Goal: Task Accomplishment & Management: Manage account settings

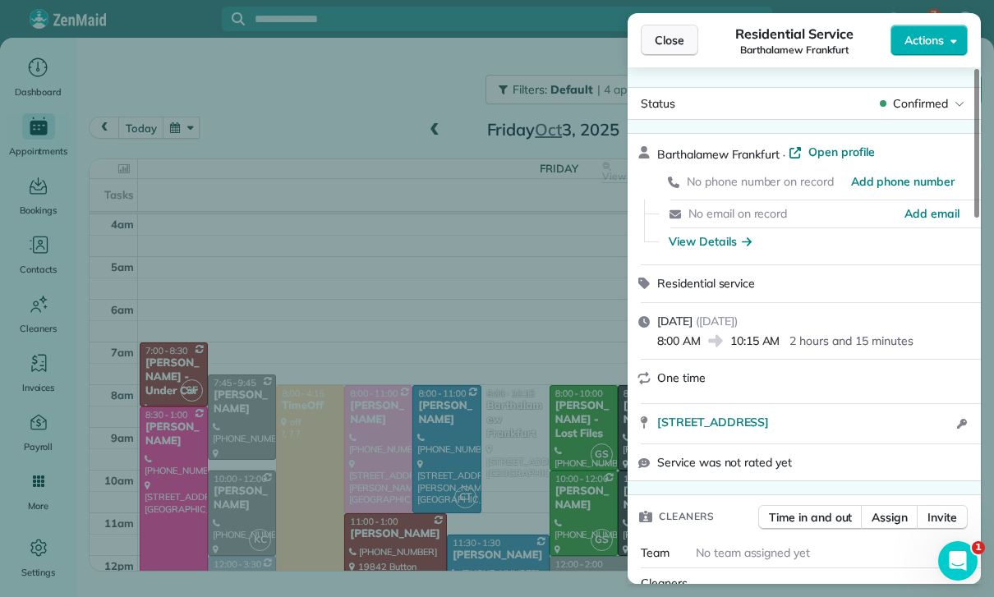
click at [691, 40] on button "Close" at bounding box center [669, 40] width 57 height 31
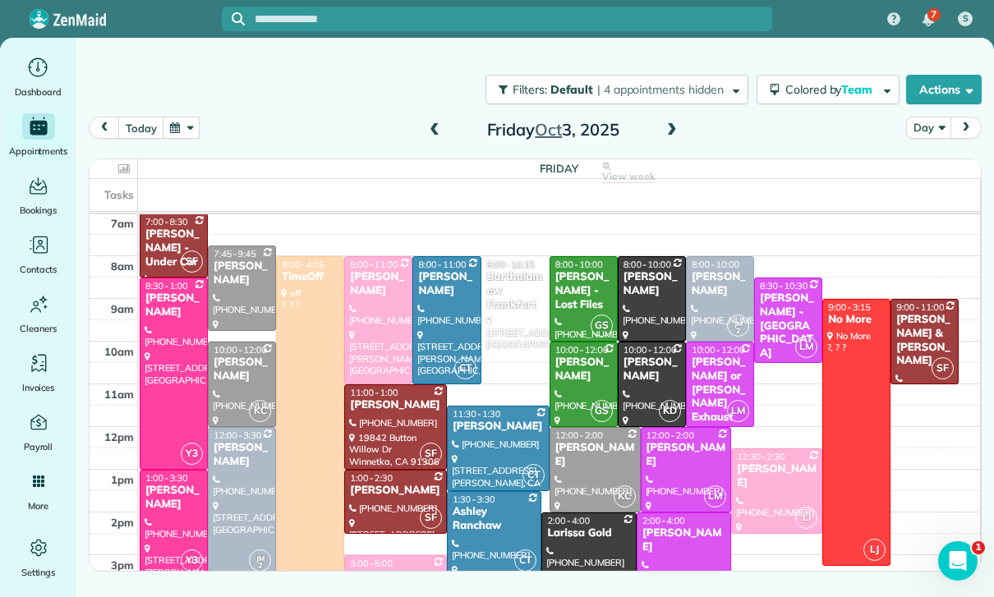
click at [186, 131] on button "button" at bounding box center [182, 128] width 38 height 22
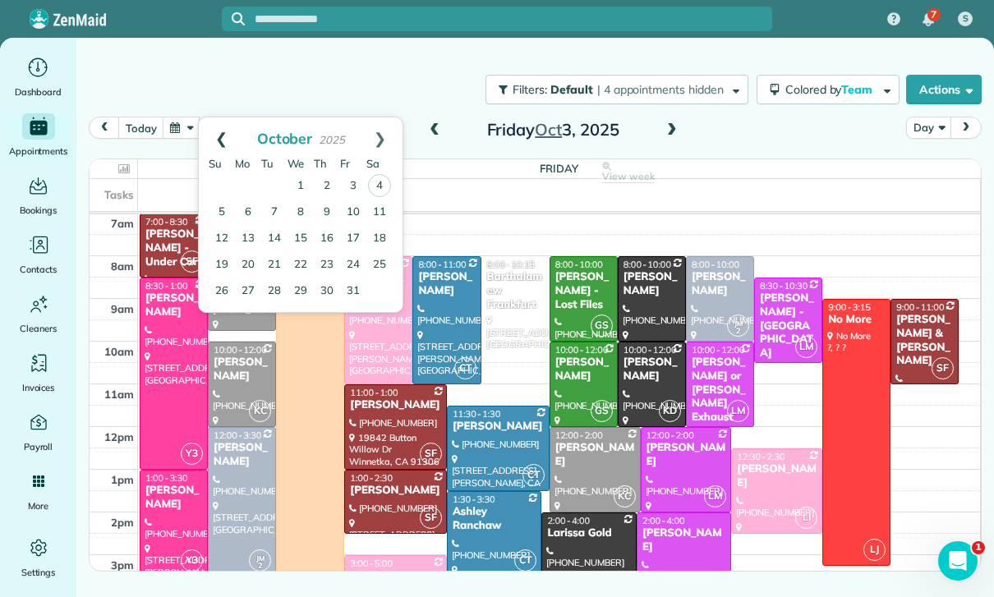
click at [220, 133] on link "Prev" at bounding box center [221, 137] width 45 height 41
click at [250, 236] on link "15" at bounding box center [248, 238] width 26 height 26
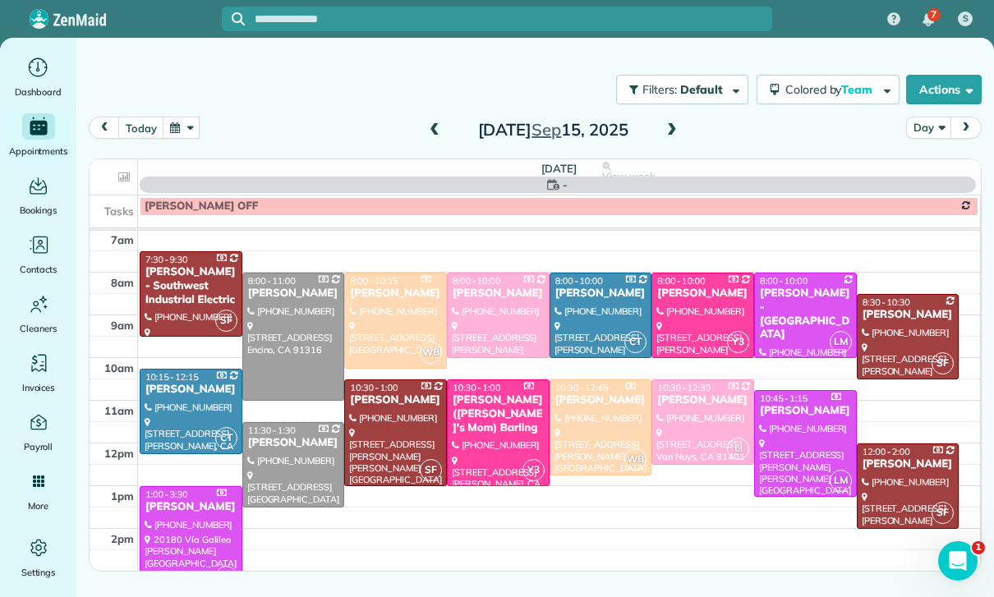
scroll to position [129, 0]
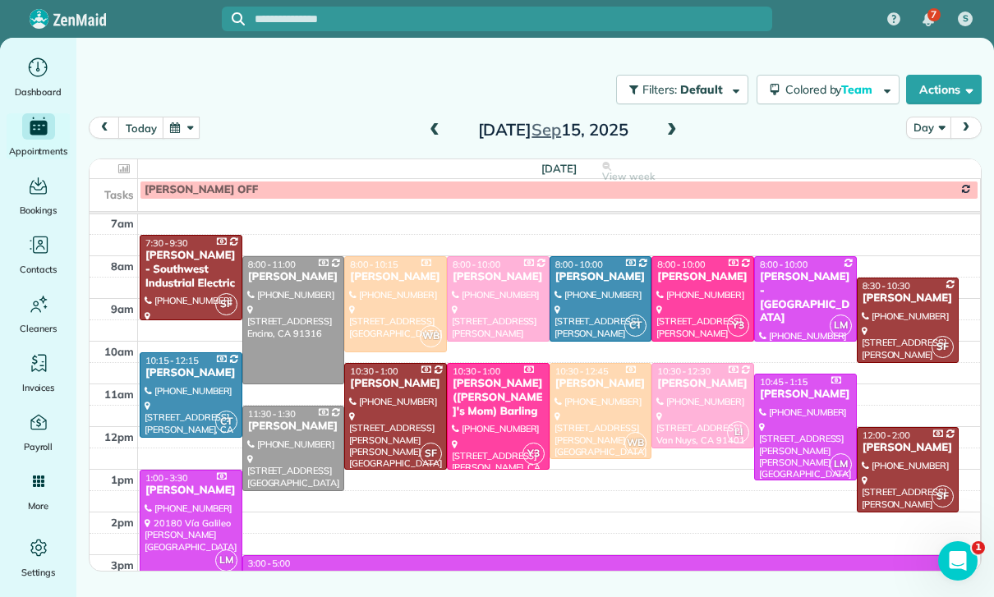
click at [390, 408] on div at bounding box center [395, 416] width 101 height 105
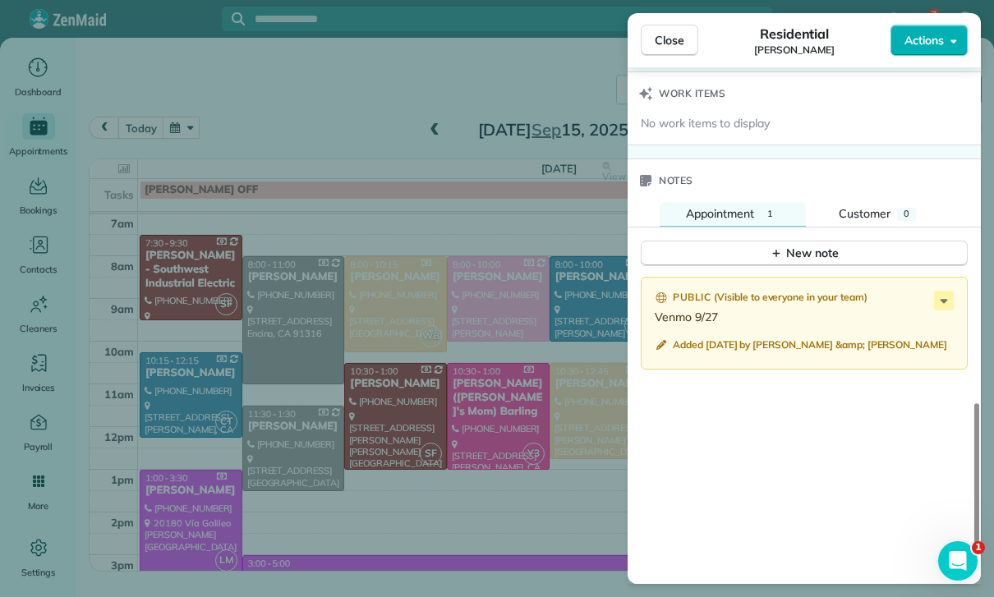
scroll to position [129, 0]
click at [264, 148] on div "Close Residential Kendal Horowitz Actions Status Confirmed Kendal Horowitz · Op…" at bounding box center [497, 298] width 994 height 597
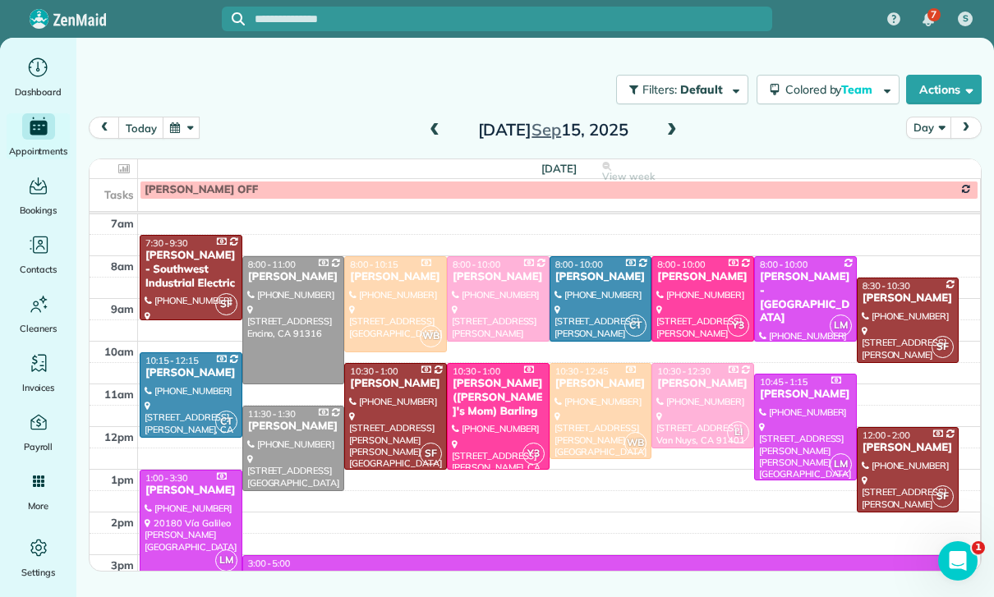
click at [176, 121] on button "button" at bounding box center [182, 128] width 38 height 22
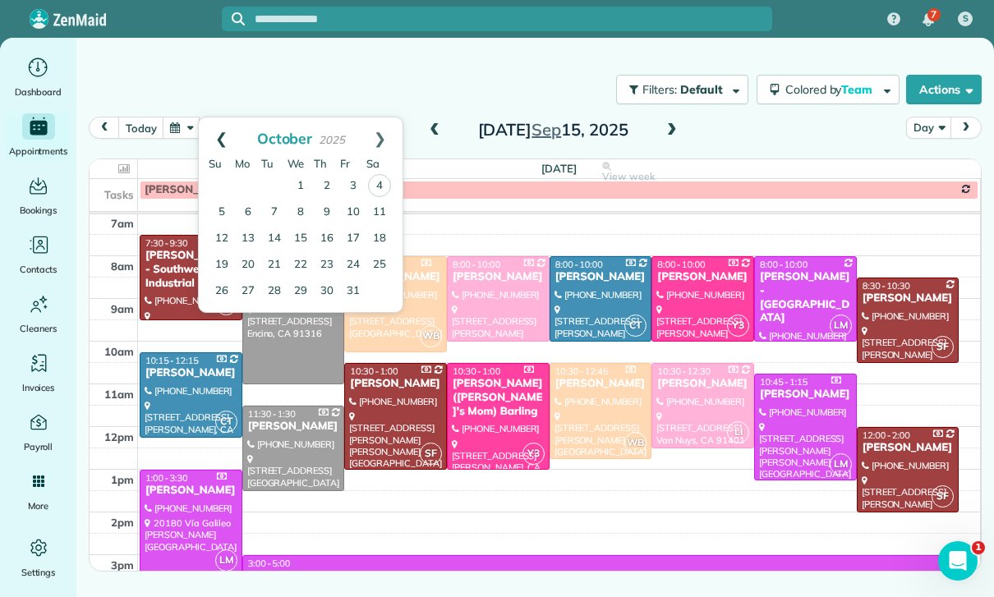
click at [214, 139] on link "Prev" at bounding box center [221, 137] width 45 height 41
click at [344, 266] on link "26" at bounding box center [353, 264] width 26 height 26
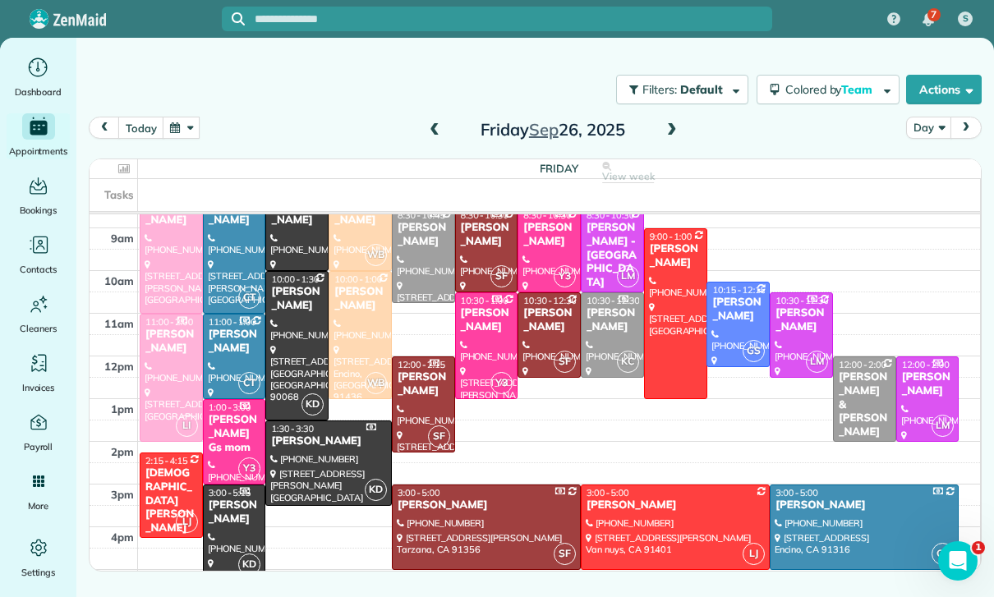
scroll to position [215, 0]
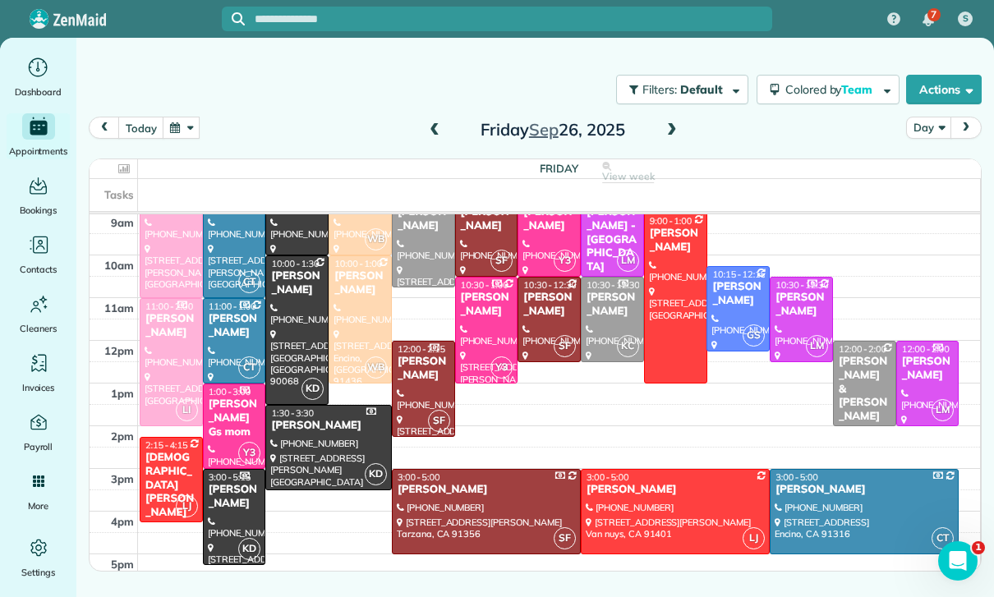
click at [647, 516] on div at bounding box center [674, 512] width 187 height 84
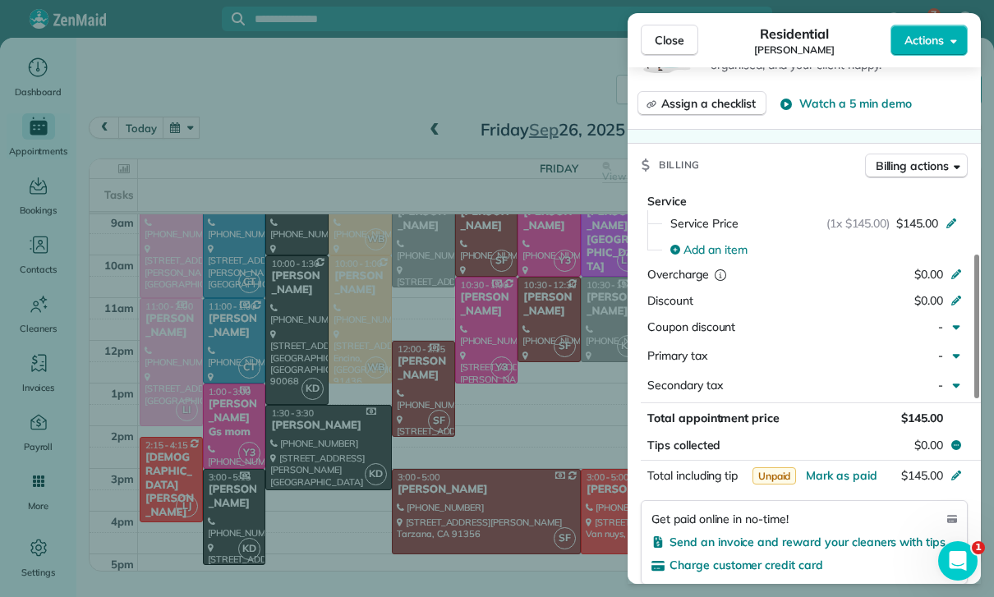
scroll to position [735, 0]
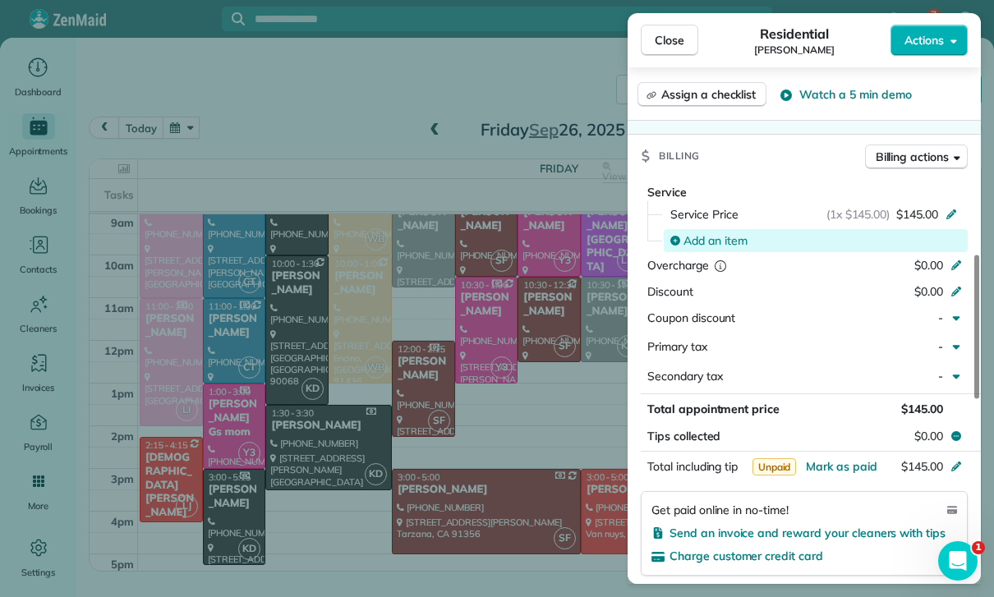
click at [713, 235] on span "Add an item" at bounding box center [715, 240] width 64 height 16
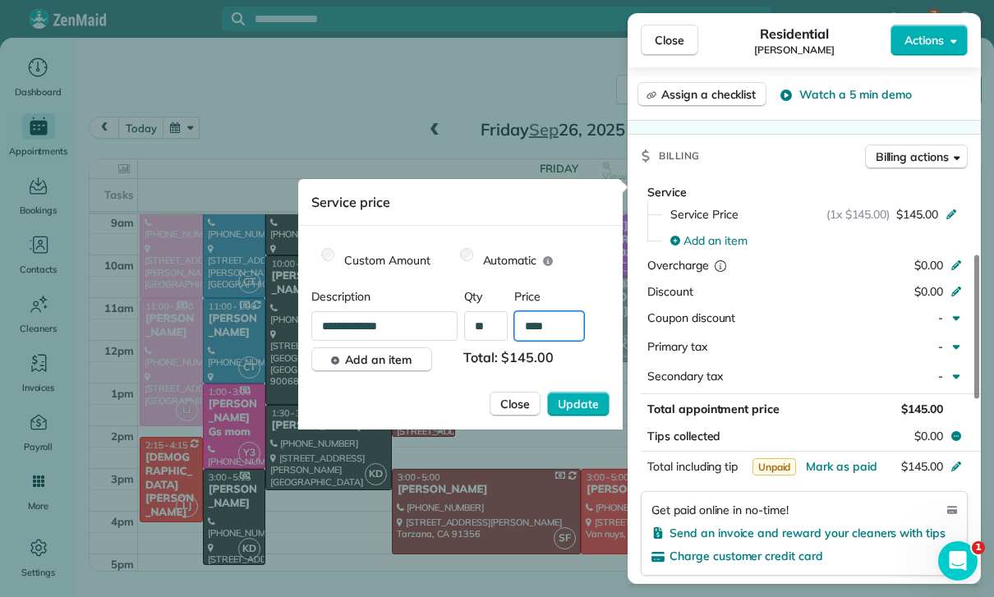
click at [562, 331] on input "****" at bounding box center [549, 326] width 70 height 30
type input "**"
type input "****"
click at [572, 407] on span "Update" at bounding box center [578, 404] width 41 height 16
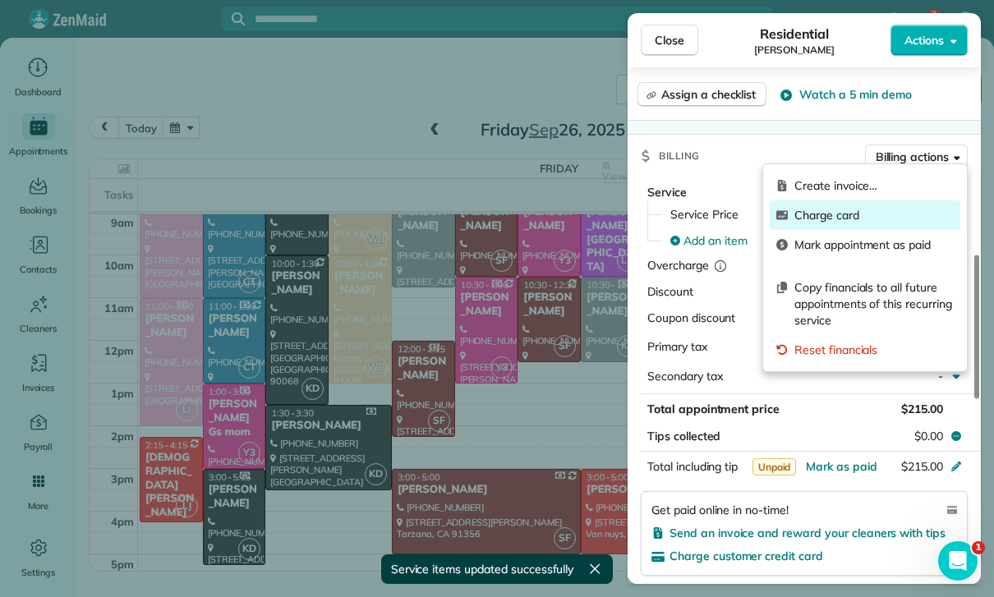
click at [836, 217] on span "Charge card" at bounding box center [873, 215] width 159 height 16
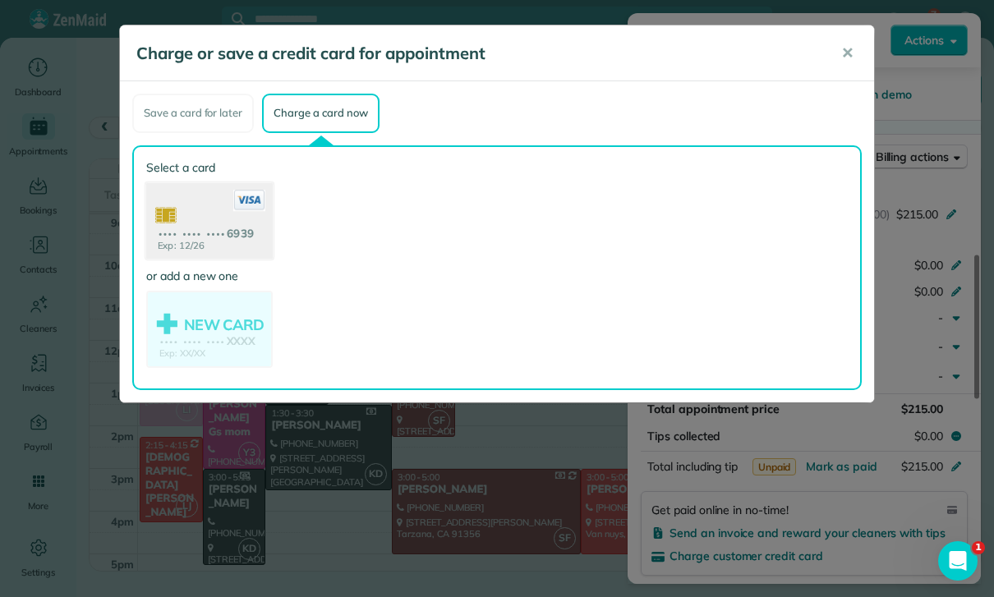
click at [218, 220] on use at bounding box center [209, 222] width 126 height 80
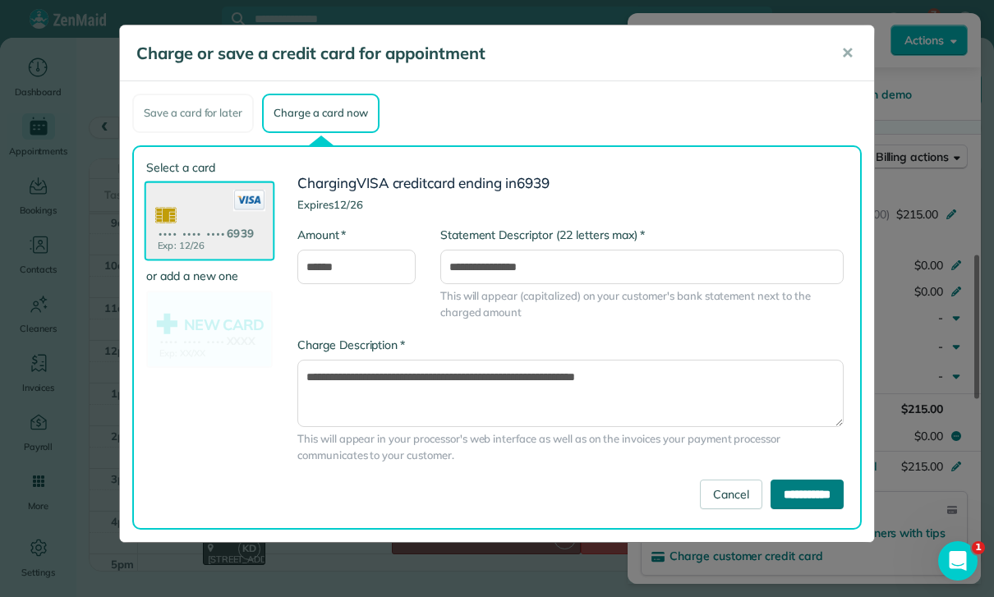
click at [792, 496] on input "**********" at bounding box center [806, 495] width 73 height 30
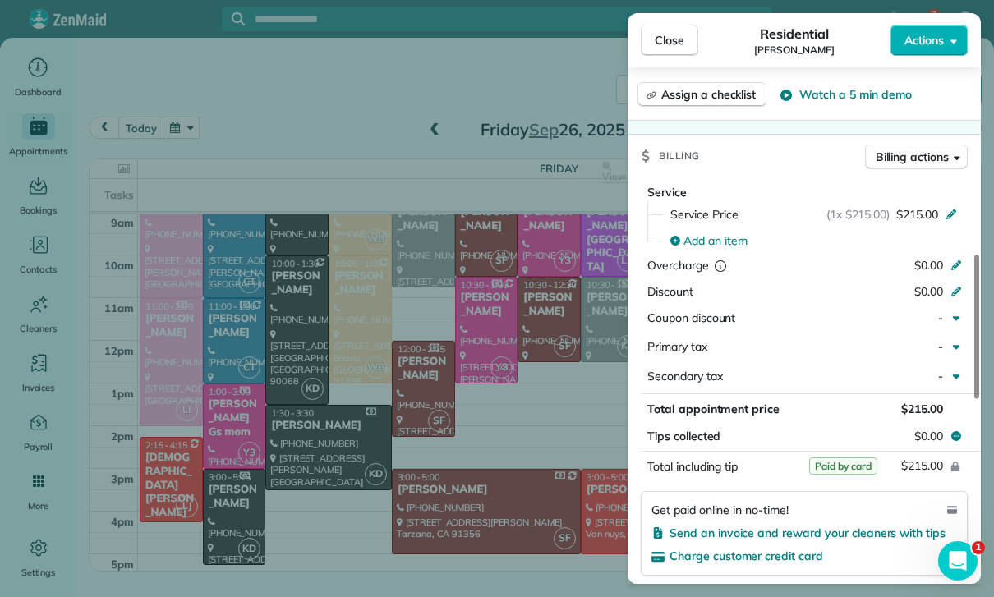
scroll to position [215, 0]
click at [490, 470] on div "Close Residential Ethan Mendelson Actions Status Confirmed Ethan Mendelson · Op…" at bounding box center [497, 298] width 994 height 597
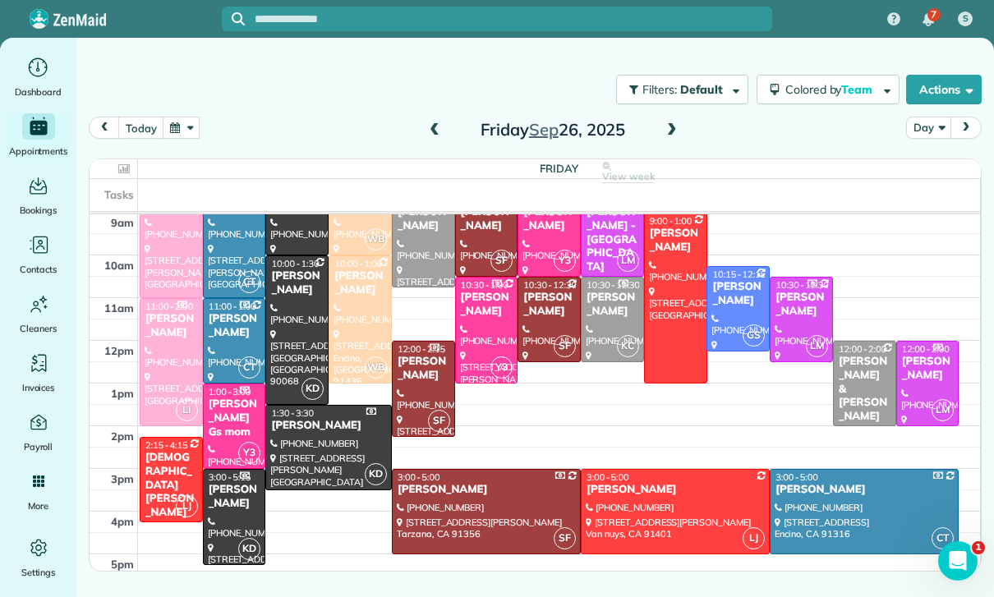
click at [191, 130] on button "button" at bounding box center [182, 128] width 38 height 22
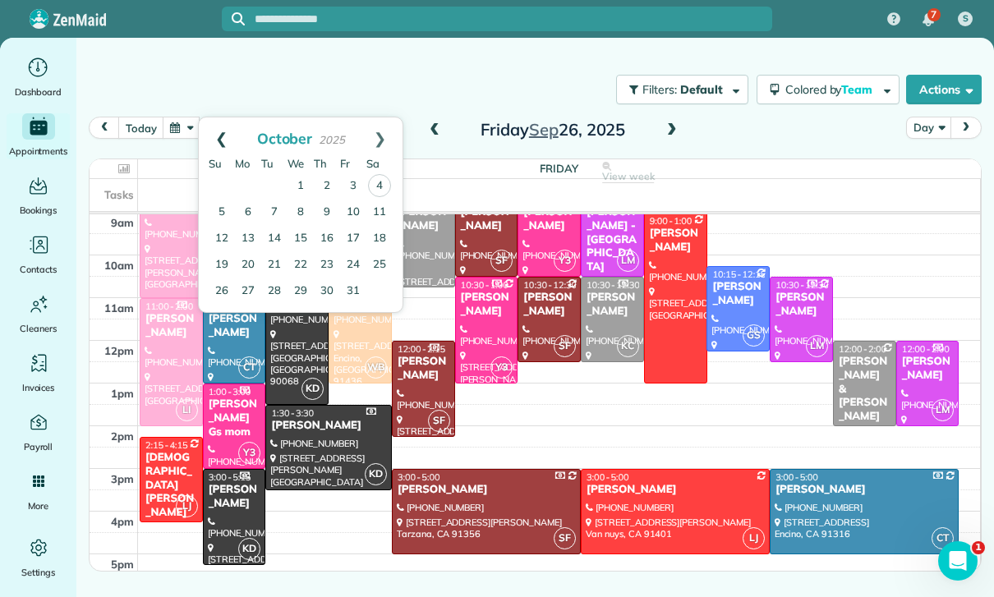
click at [218, 131] on link "Prev" at bounding box center [221, 137] width 45 height 41
click at [269, 264] on link "23" at bounding box center [274, 264] width 26 height 26
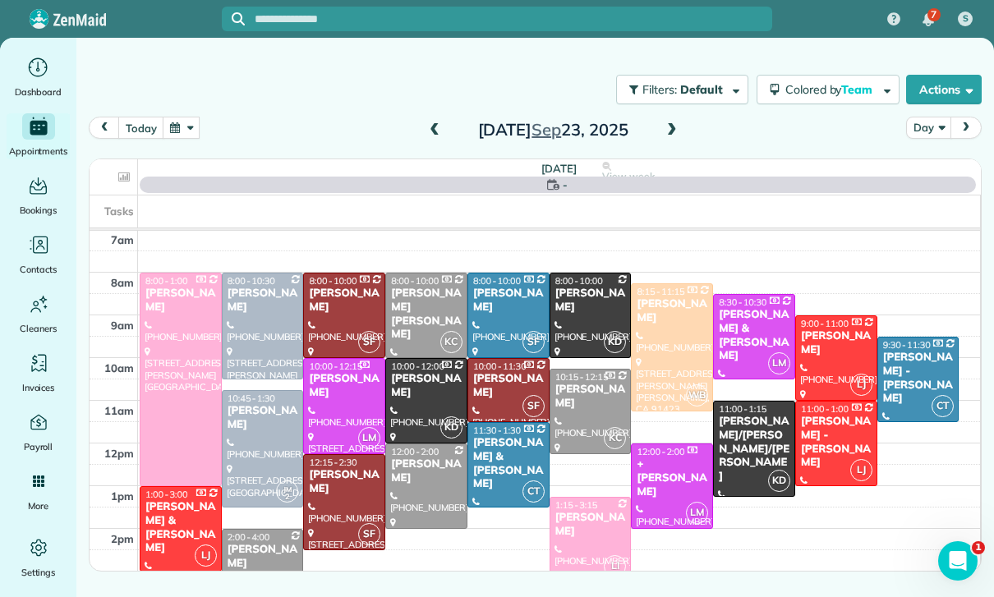
scroll to position [129, 0]
click at [413, 472] on div "Connor Madan" at bounding box center [426, 471] width 72 height 28
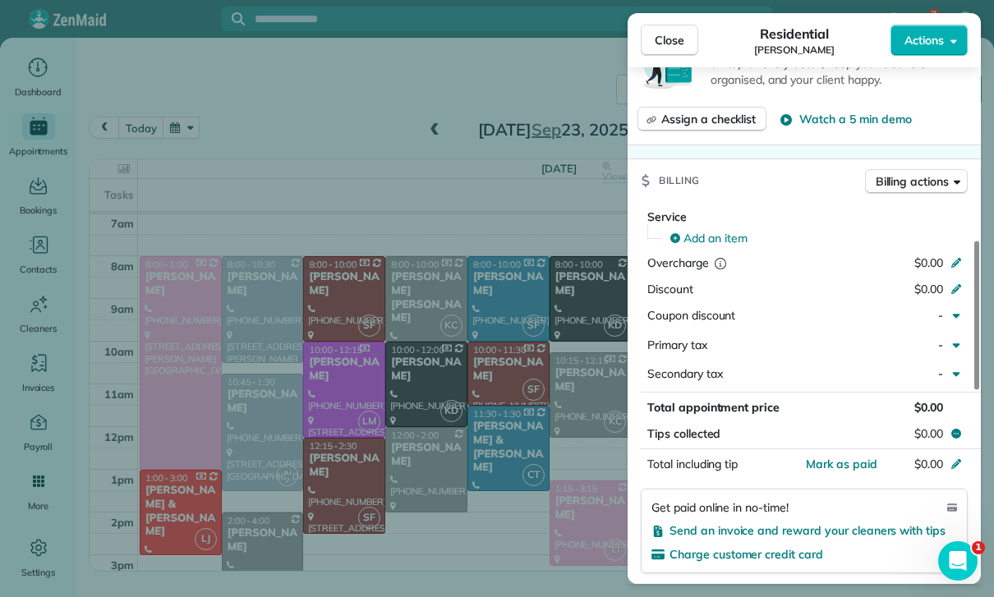
scroll to position [659, 0]
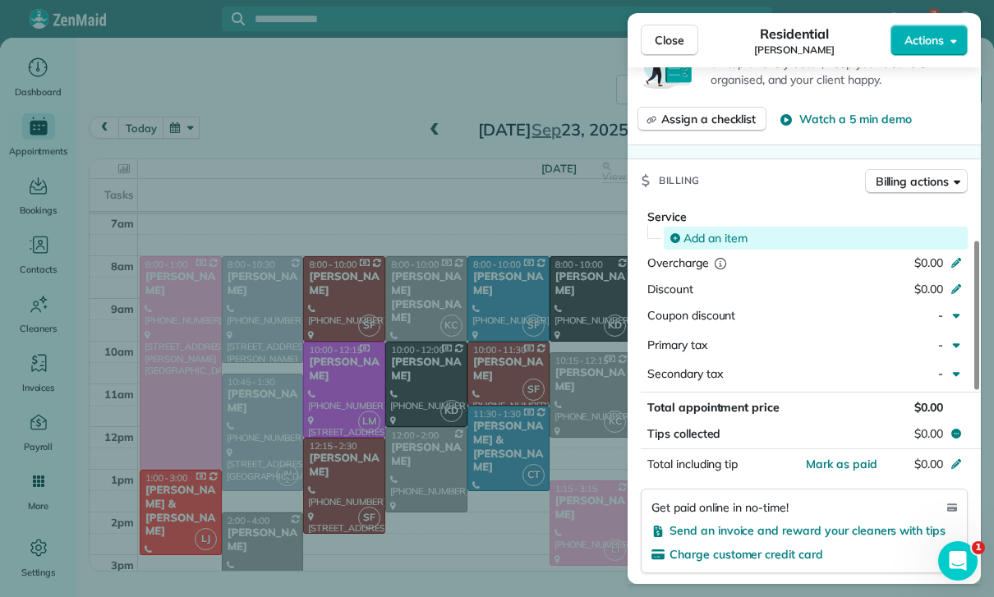
click at [697, 246] on span "Add an item" at bounding box center [715, 238] width 64 height 16
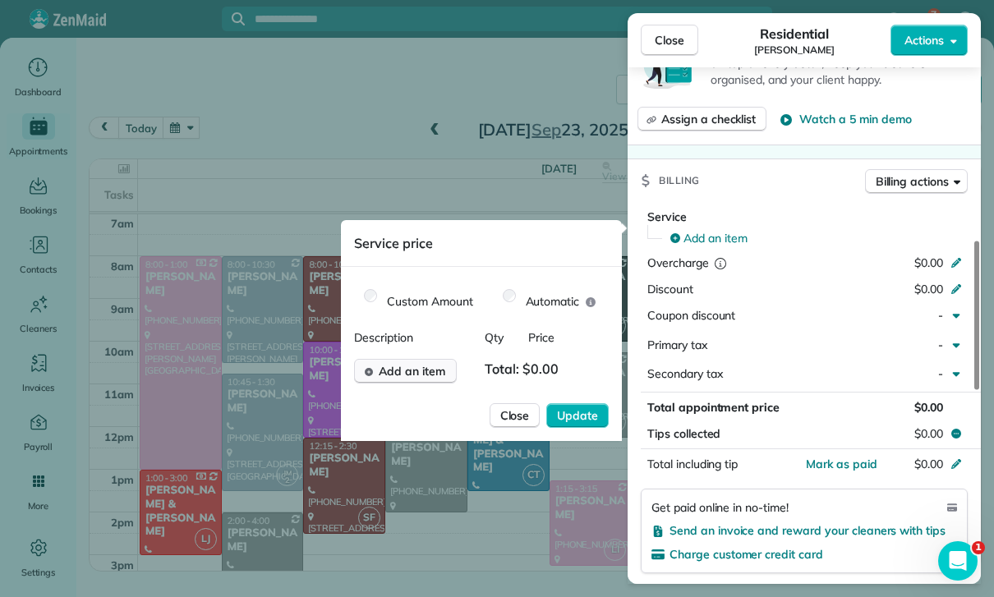
click at [415, 375] on span "Add an item" at bounding box center [412, 371] width 67 height 16
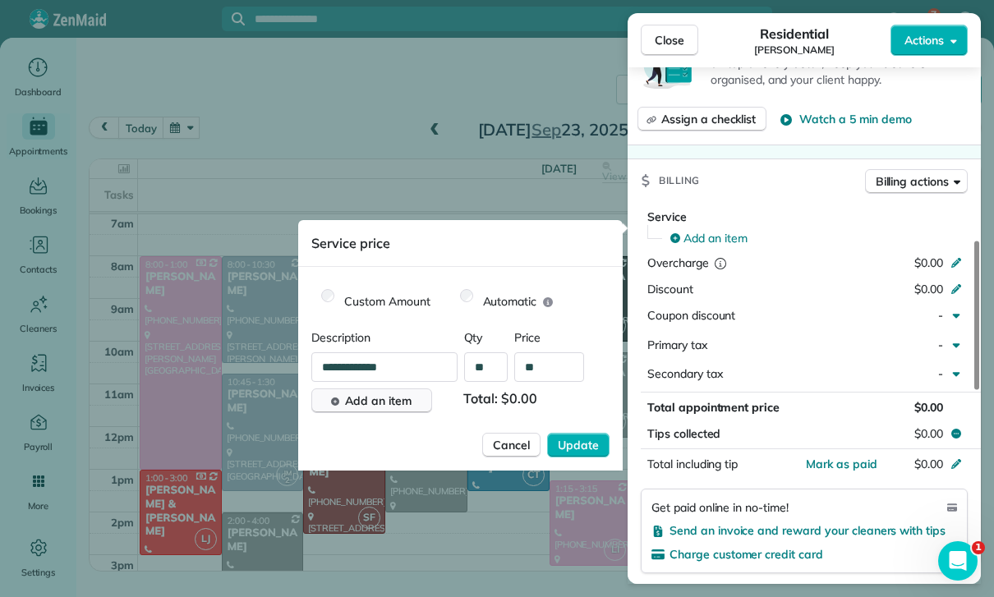
click at [561, 374] on input "**" at bounding box center [549, 367] width 70 height 30
type input "****"
click at [590, 452] on span "Update" at bounding box center [578, 445] width 41 height 16
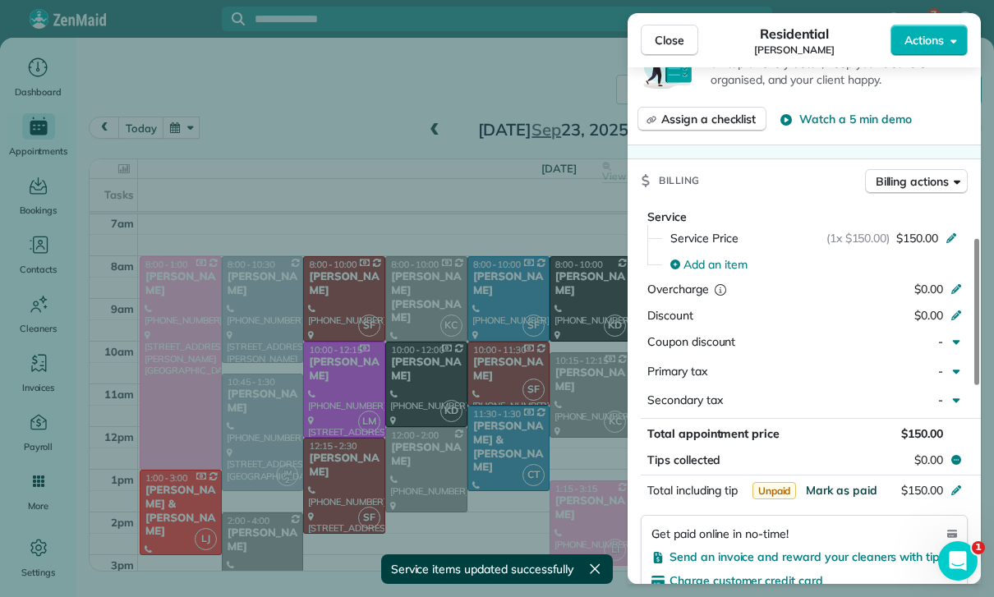
click at [828, 498] on span "Mark as paid" at bounding box center [841, 490] width 71 height 15
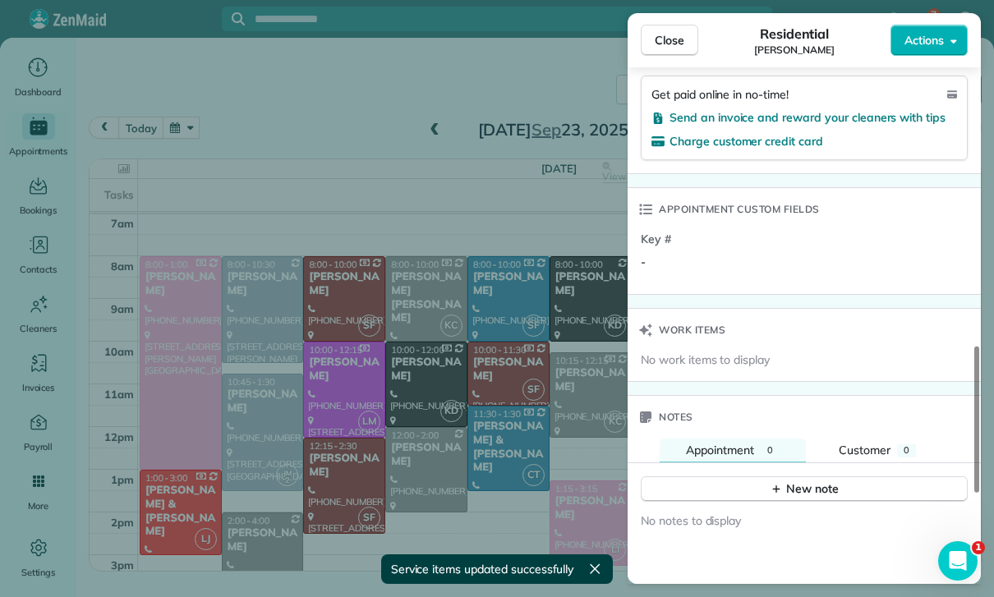
scroll to position [1173, 0]
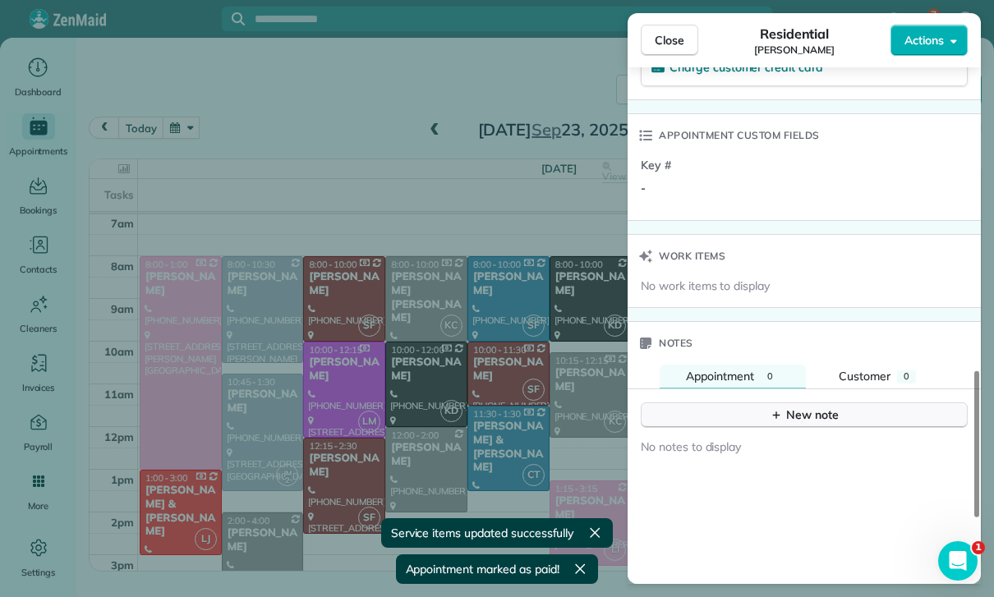
click at [778, 428] on button "New note" at bounding box center [804, 414] width 327 height 25
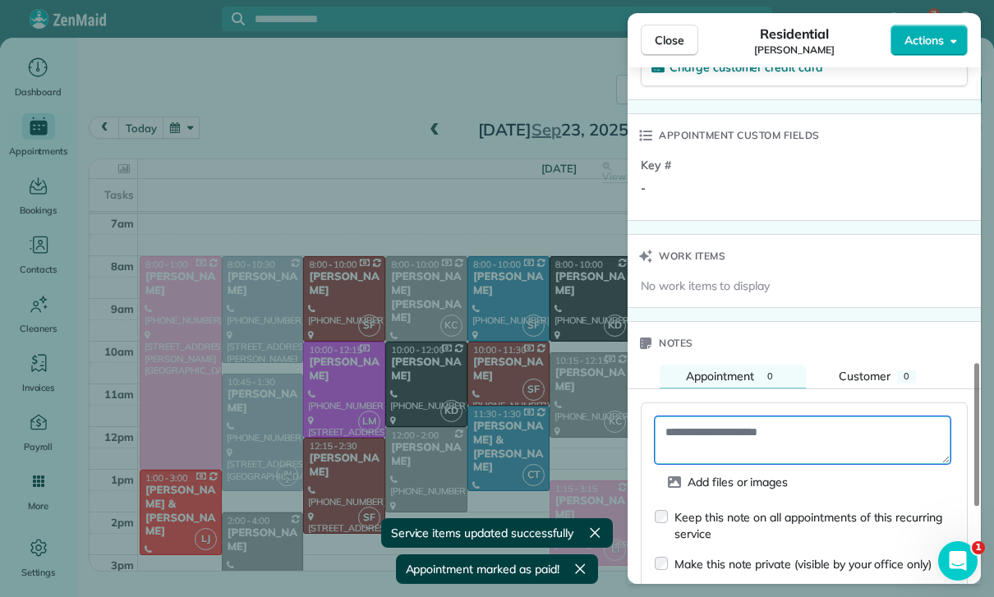
click at [724, 443] on textarea at bounding box center [802, 440] width 296 height 48
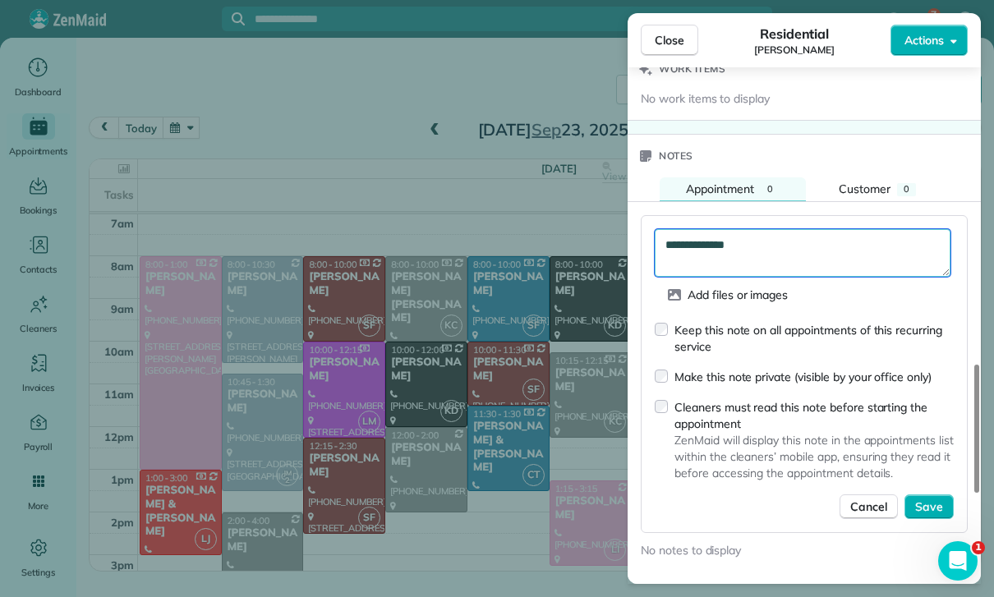
scroll to position [1372, 0]
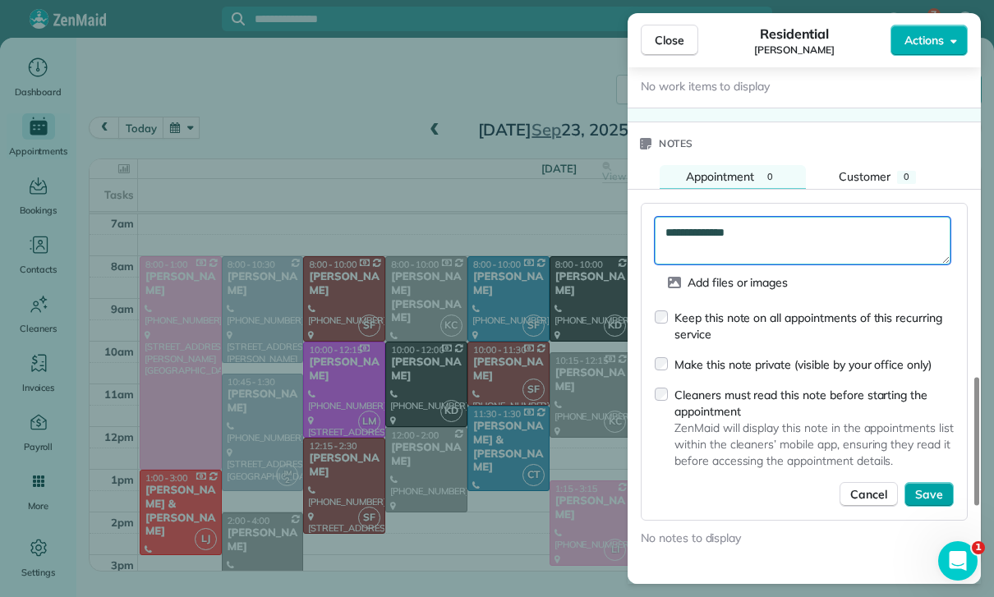
type textarea "**********"
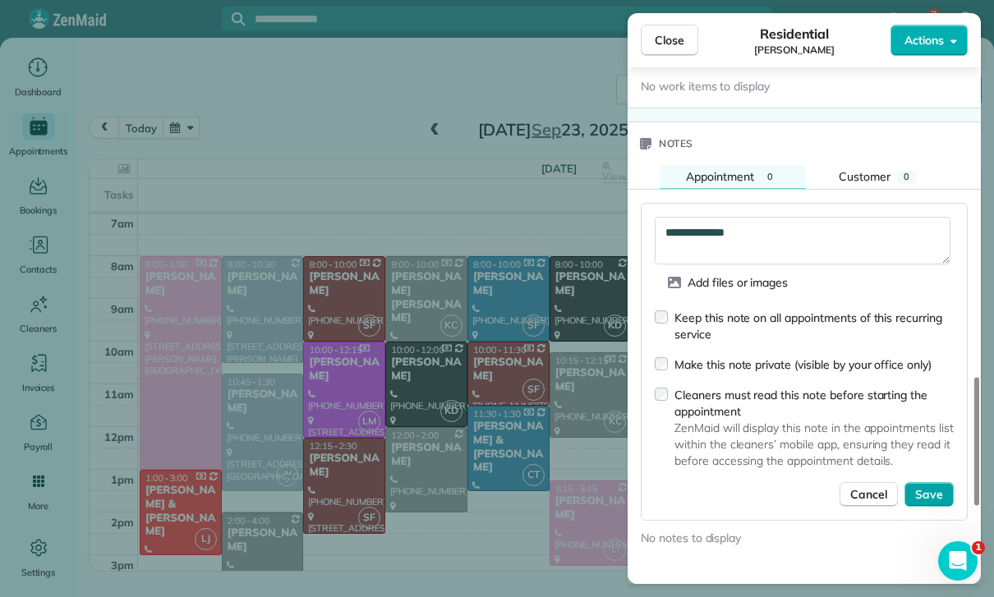
click at [934, 497] on span "Save" at bounding box center [929, 494] width 28 height 16
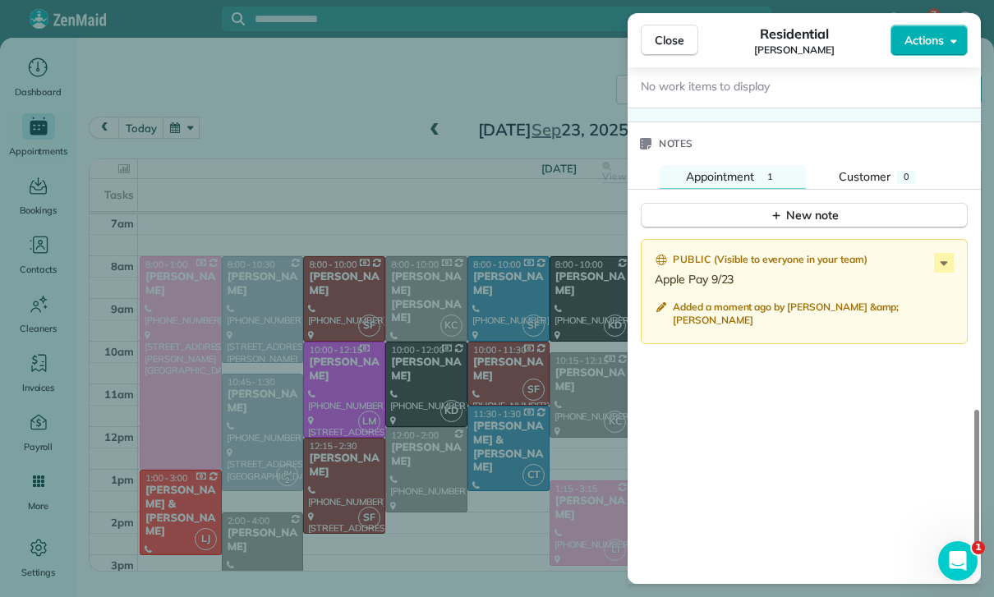
scroll to position [129, 0]
click at [391, 397] on div "Close Residential Connor Madan Actions Status Confirmed Connor Madan · Open pro…" at bounding box center [497, 298] width 994 height 597
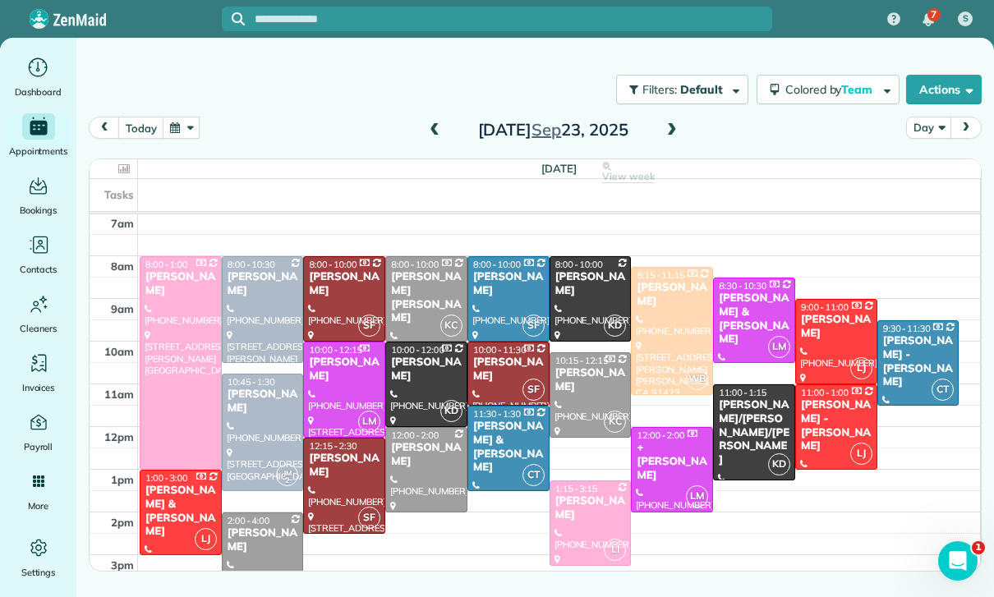
click at [176, 131] on button "button" at bounding box center [182, 128] width 38 height 22
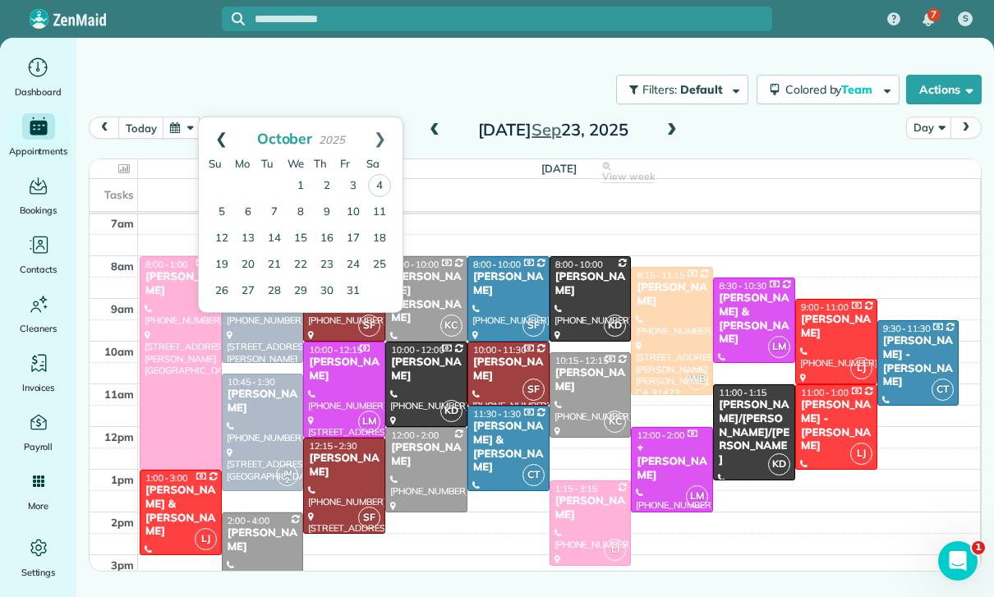
click at [218, 129] on link "Prev" at bounding box center [221, 137] width 45 height 41
click at [277, 245] on link "16" at bounding box center [274, 238] width 26 height 26
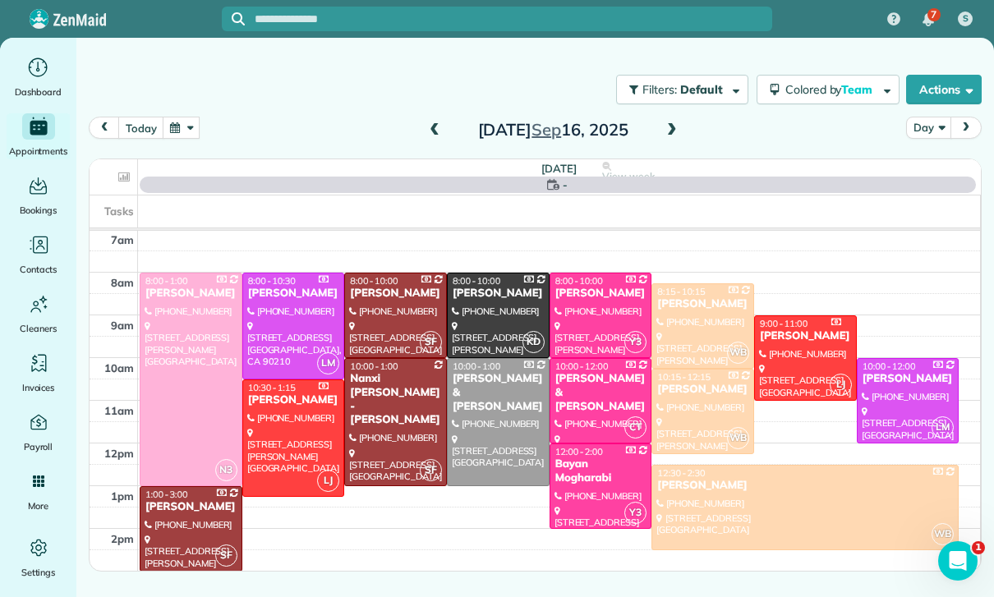
scroll to position [129, 0]
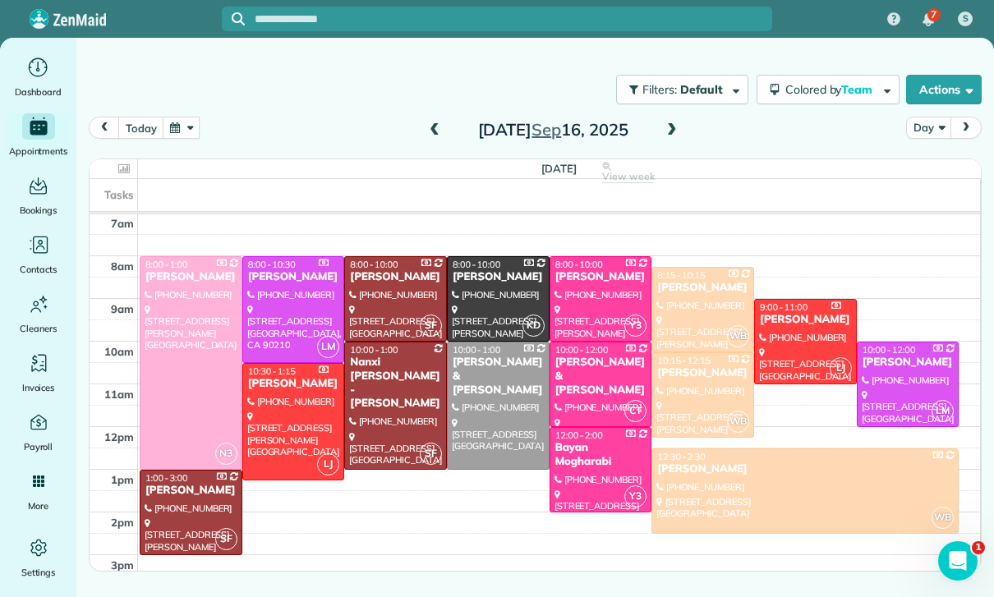
click at [425, 131] on span at bounding box center [434, 130] width 18 height 15
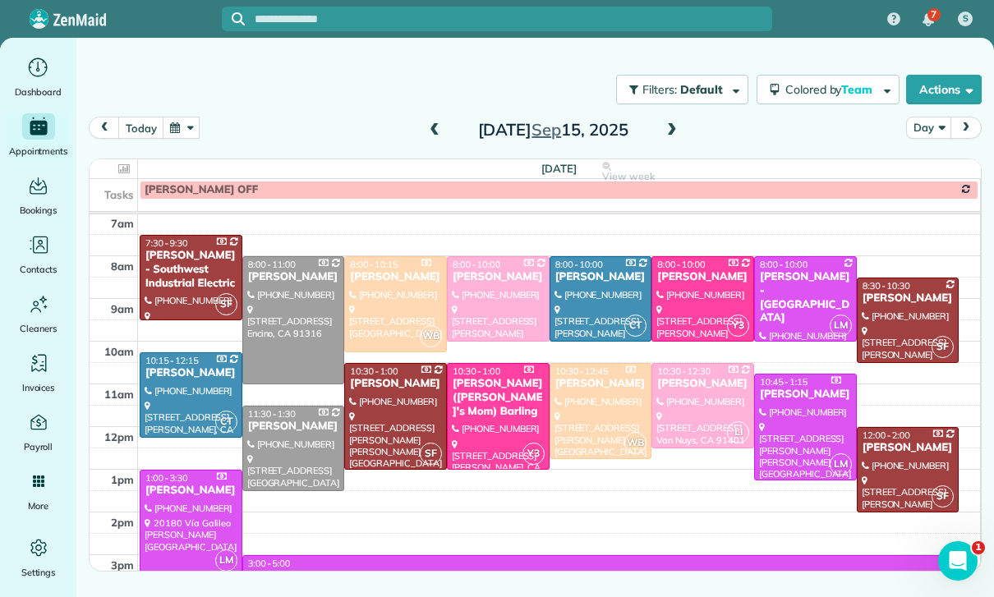
click at [180, 128] on button "button" at bounding box center [182, 128] width 38 height 22
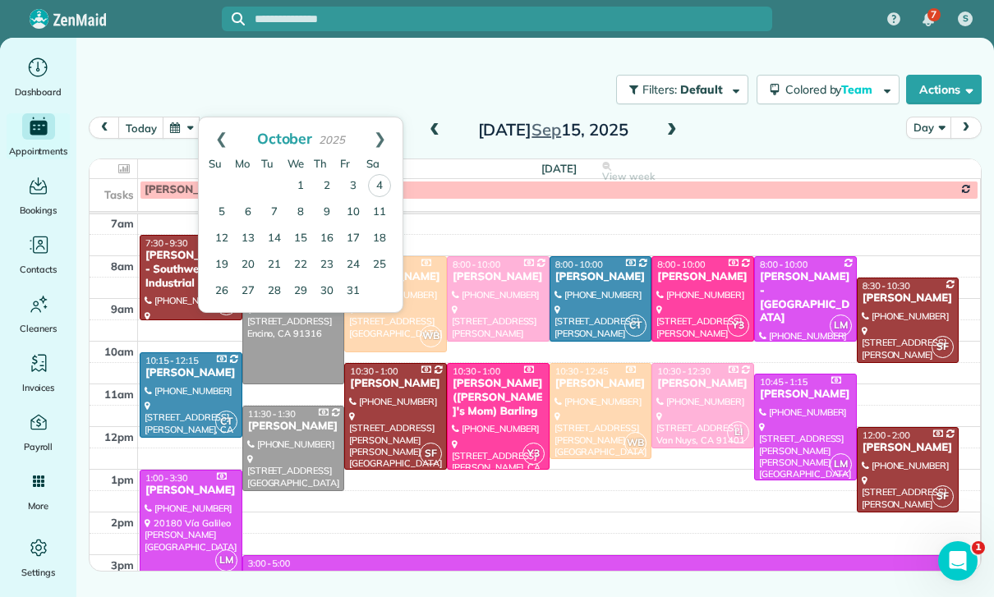
click at [391, 587] on div at bounding box center [600, 598] width 715 height 84
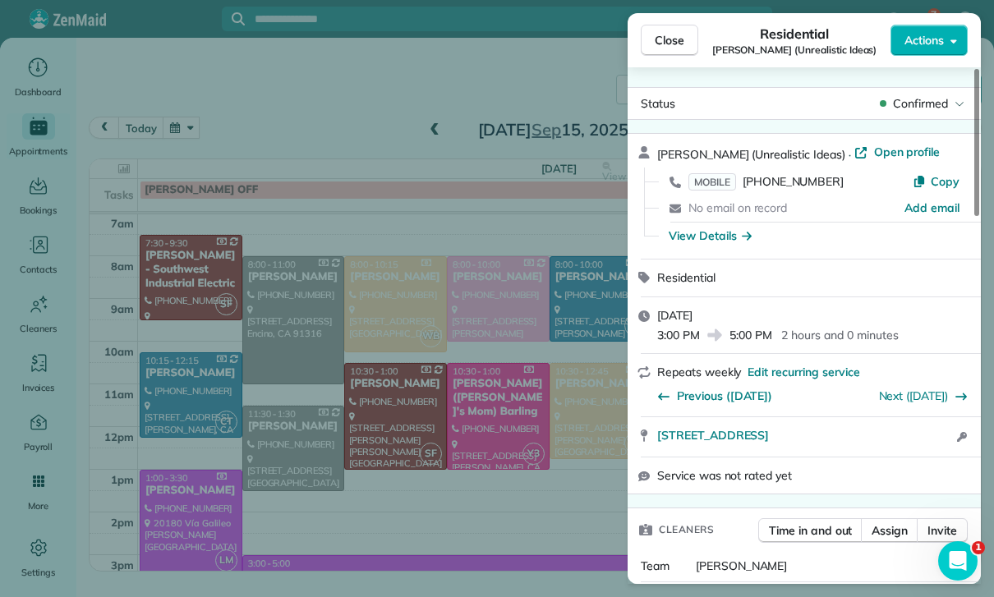
click at [259, 144] on div "Close Residential Grace Bellamy (Unrealistic Ideas) Actions Status Confirmed Gr…" at bounding box center [497, 298] width 994 height 597
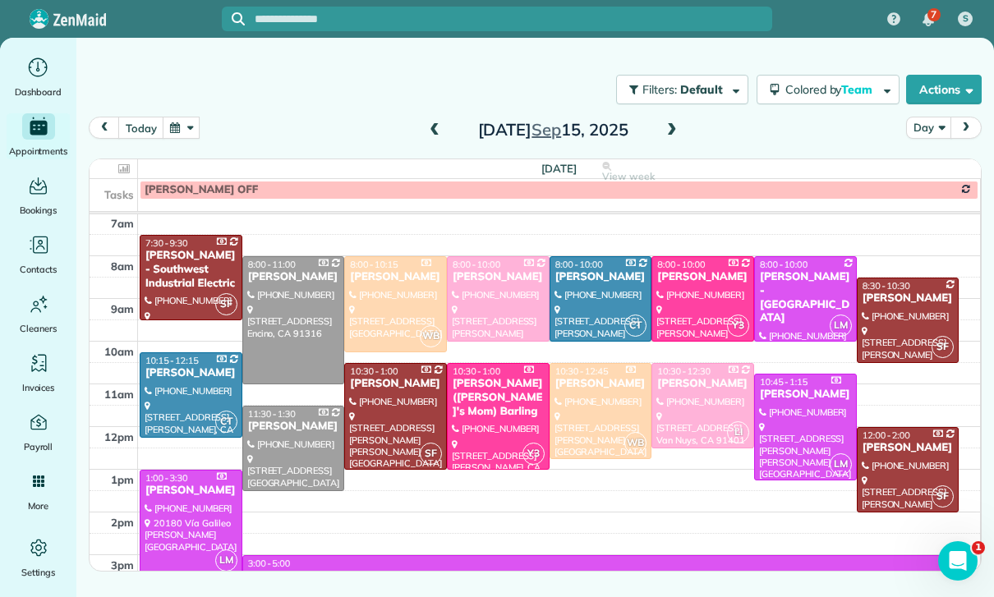
click at [178, 118] on button "button" at bounding box center [182, 128] width 38 height 22
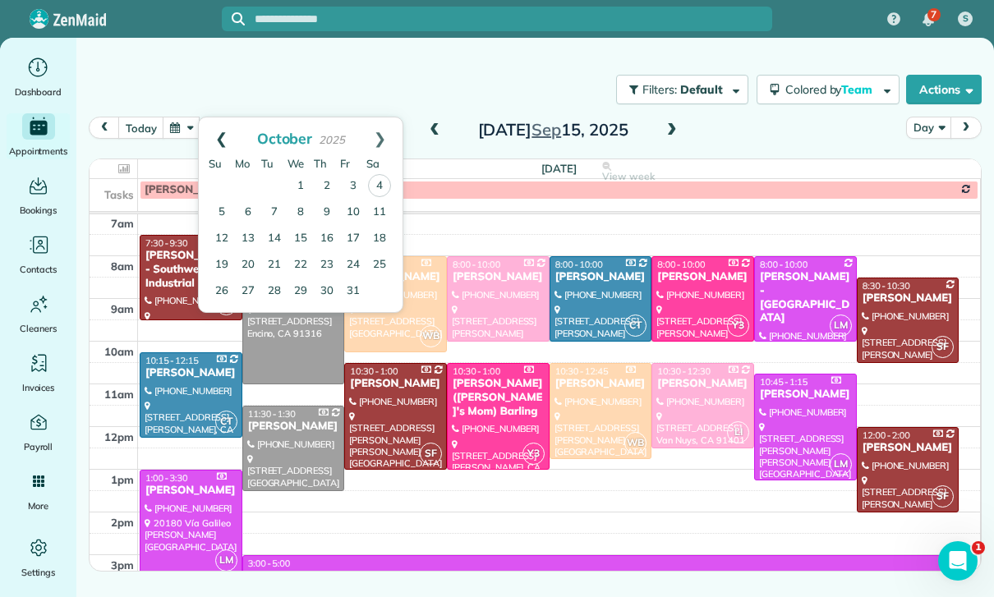
click at [215, 141] on link "Prev" at bounding box center [221, 137] width 45 height 41
click at [269, 288] on link "30" at bounding box center [274, 291] width 26 height 26
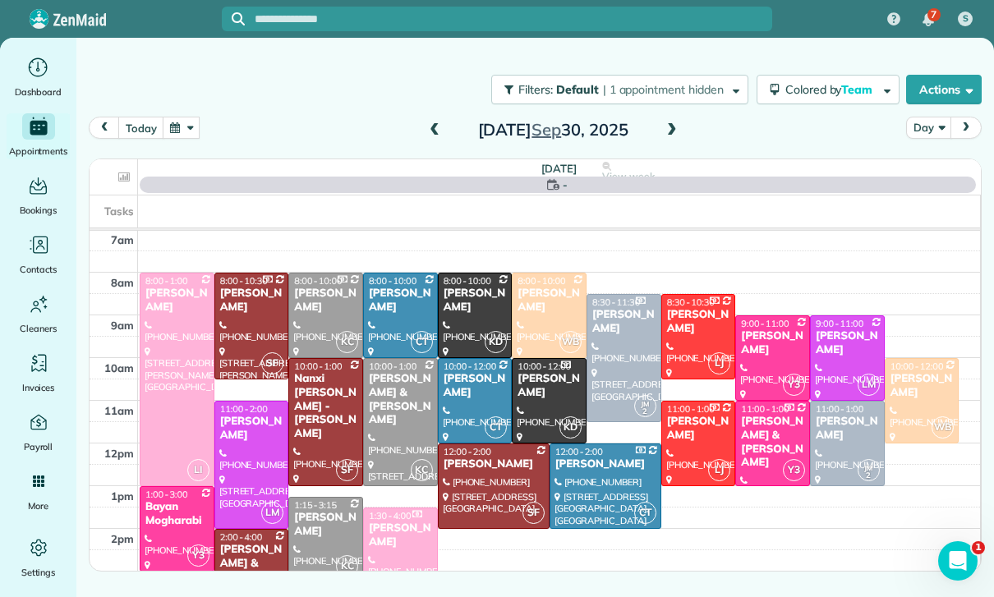
scroll to position [129, 0]
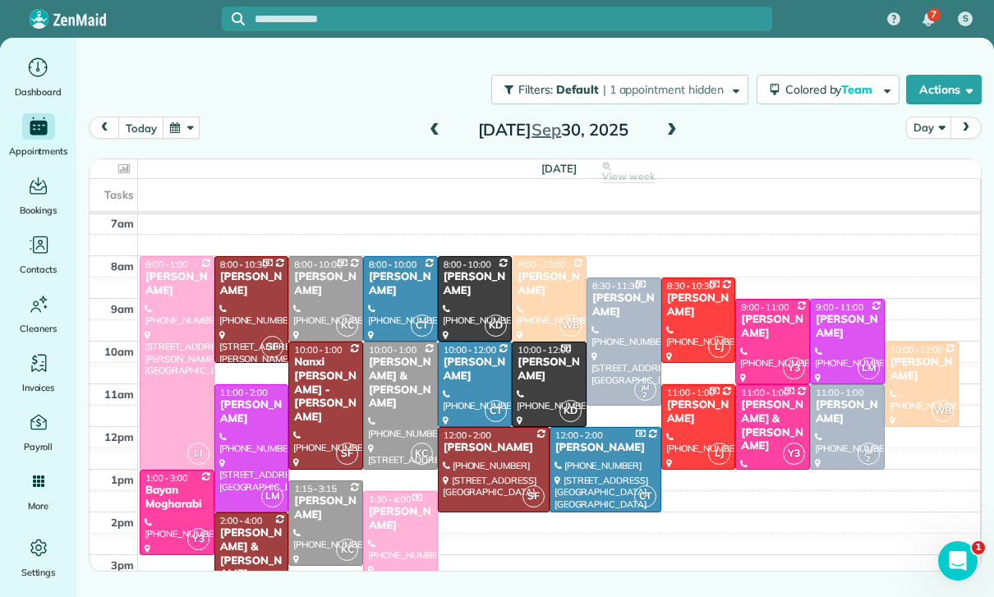
click at [326, 517] on div "[PERSON_NAME]" at bounding box center [325, 508] width 65 height 28
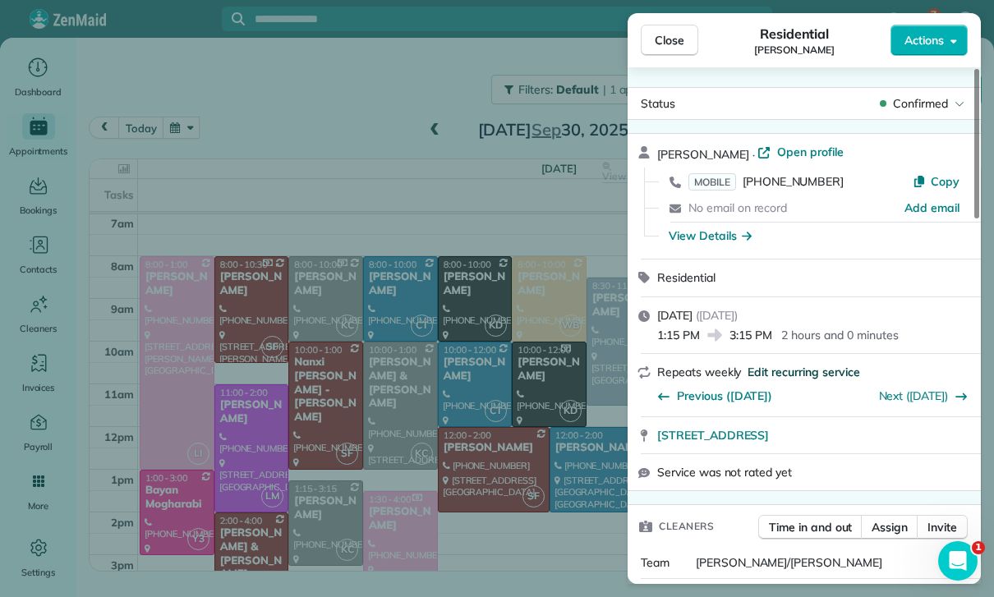
click at [811, 367] on span "Edit recurring service" at bounding box center [803, 372] width 112 height 16
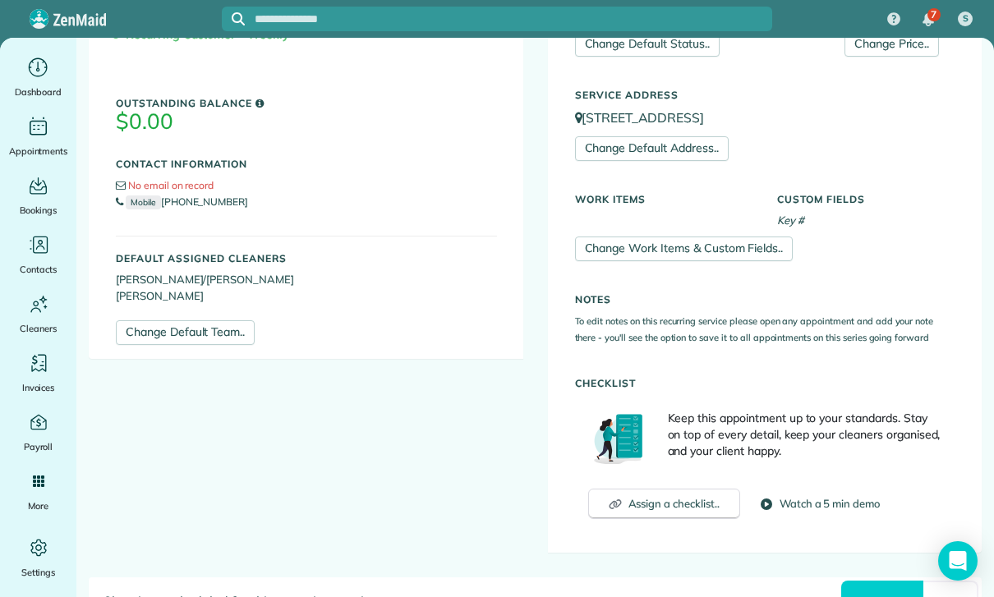
scroll to position [570, 0]
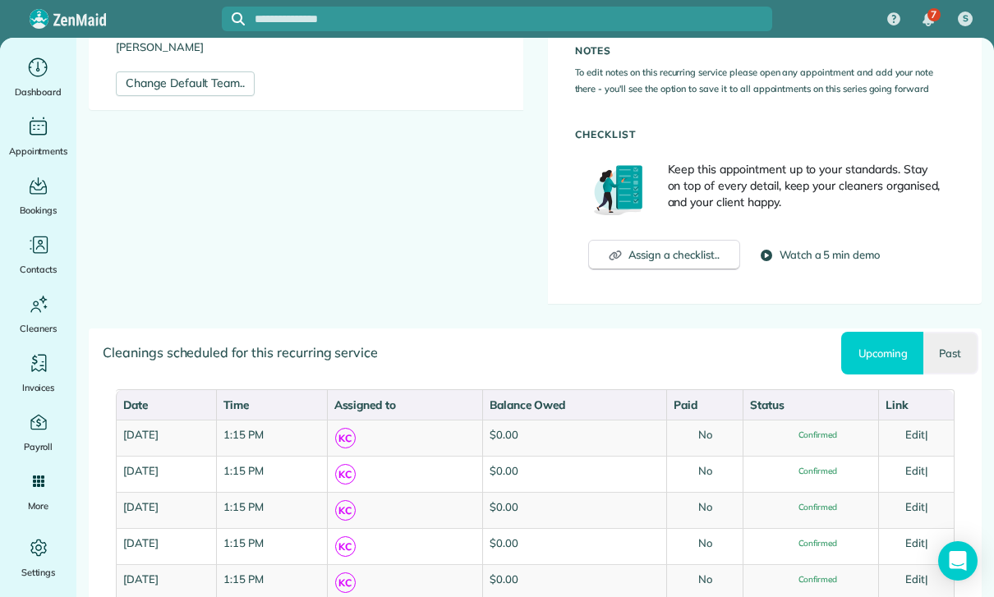
click at [945, 358] on link "Past" at bounding box center [950, 353] width 55 height 43
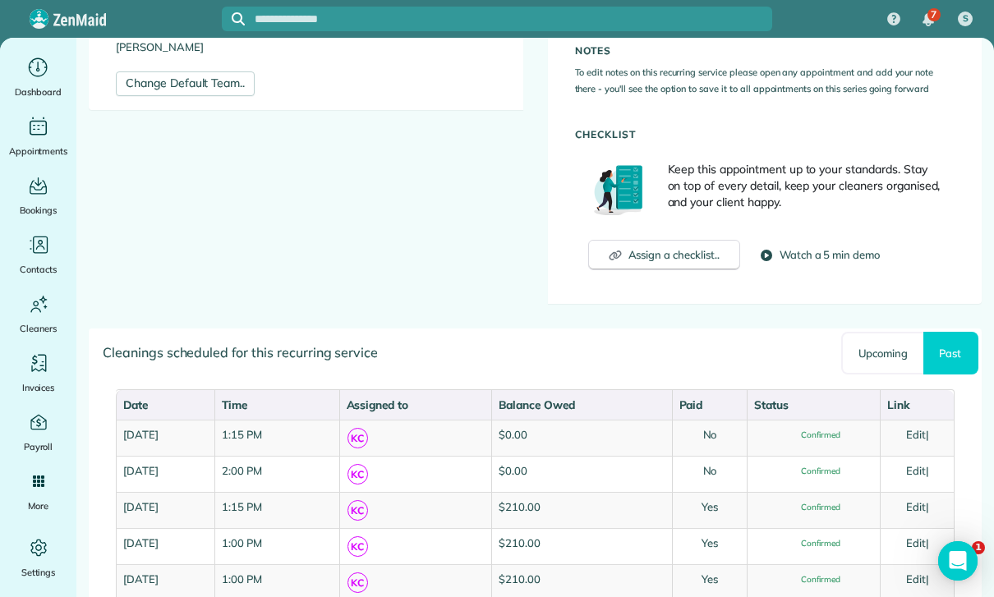
scroll to position [0, 0]
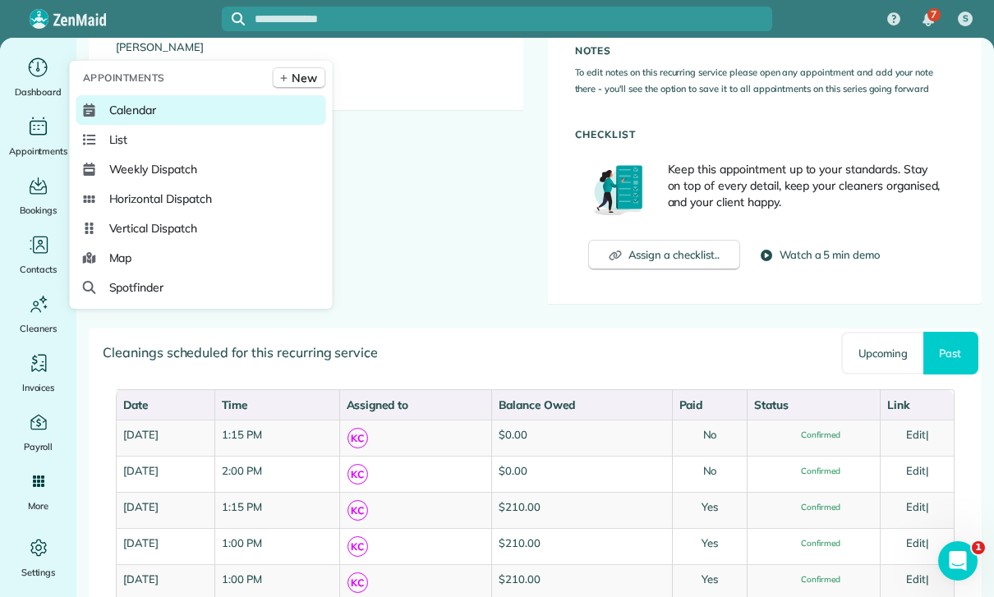
click at [140, 118] on span "Calendar" at bounding box center [133, 110] width 48 height 16
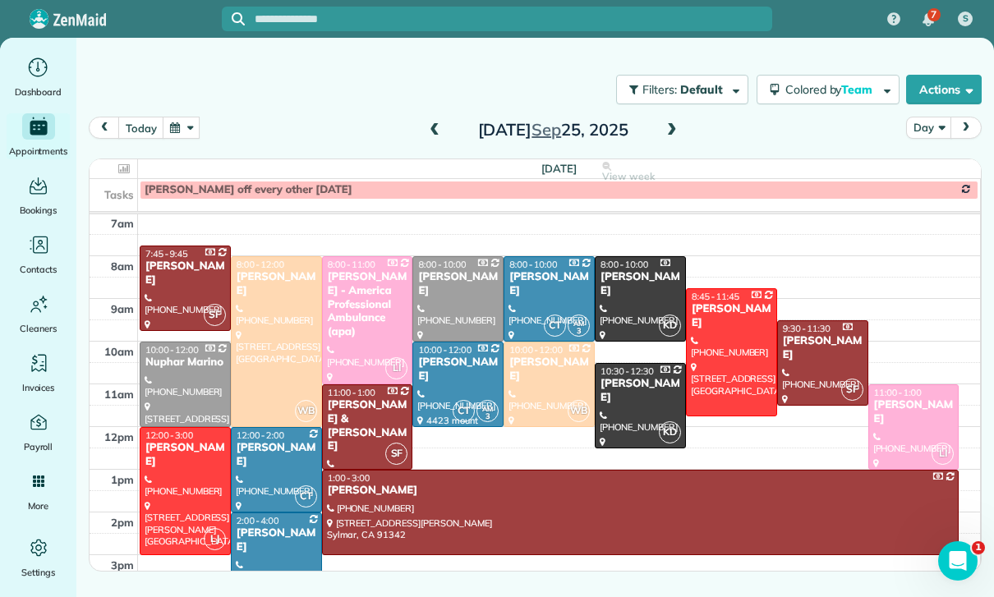
click at [904, 416] on div at bounding box center [914, 427] width 90 height 84
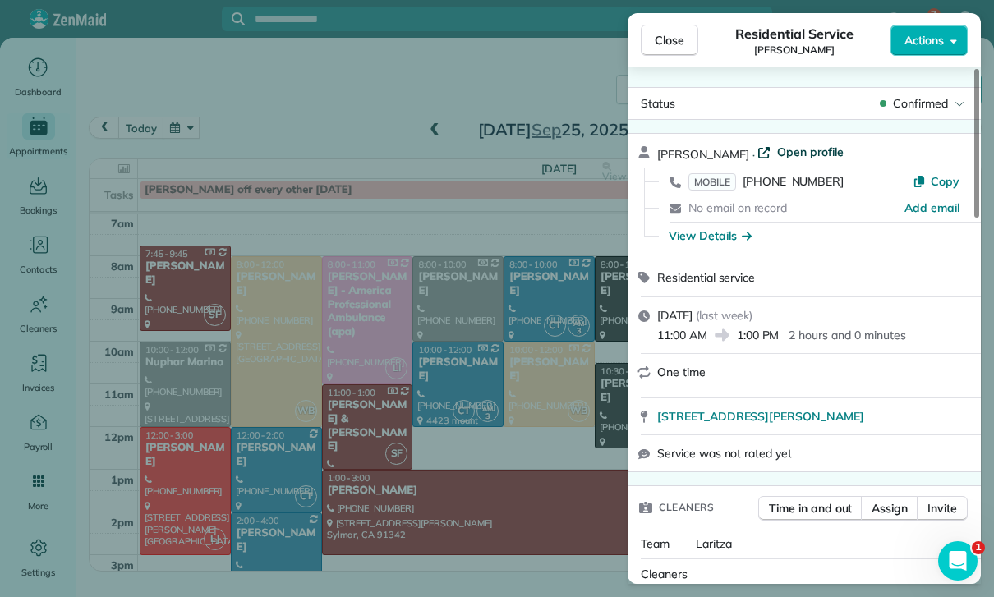
click at [781, 156] on span "Open profile" at bounding box center [810, 152] width 67 height 16
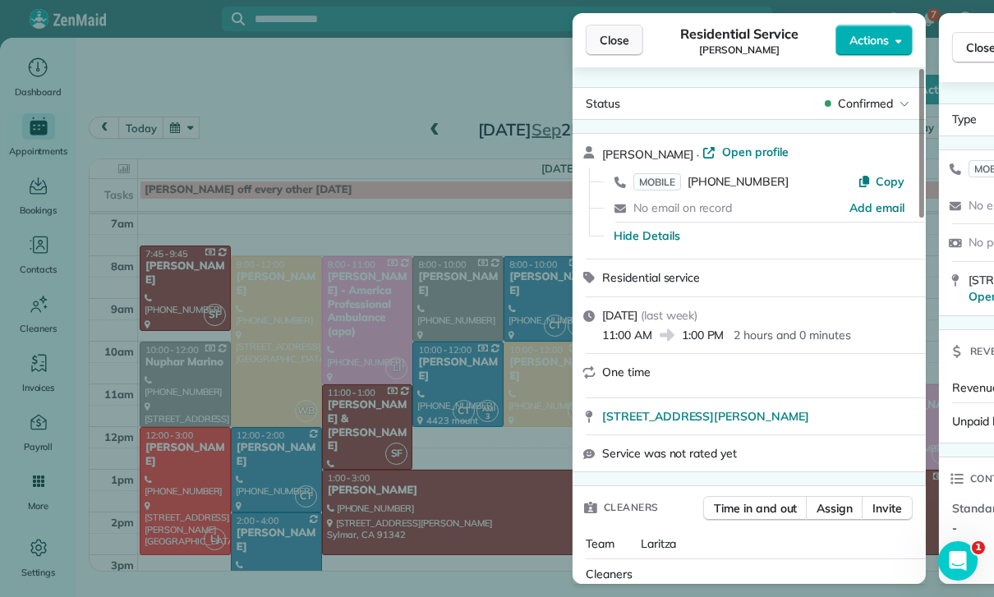
click at [608, 44] on span "Close" at bounding box center [614, 40] width 30 height 16
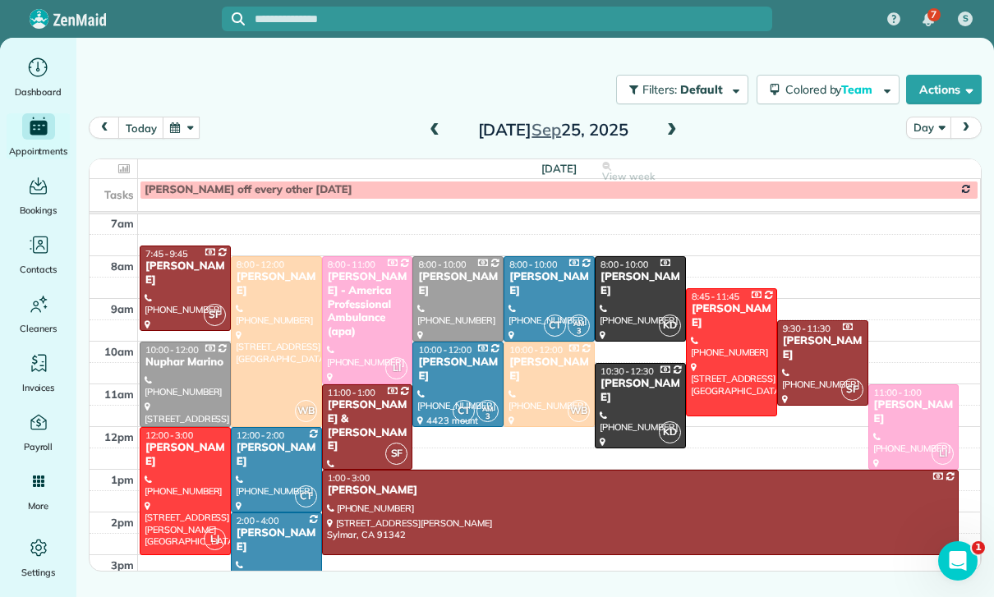
click at [624, 37] on div at bounding box center [497, 19] width 550 height 38
click at [193, 131] on button "button" at bounding box center [182, 128] width 38 height 22
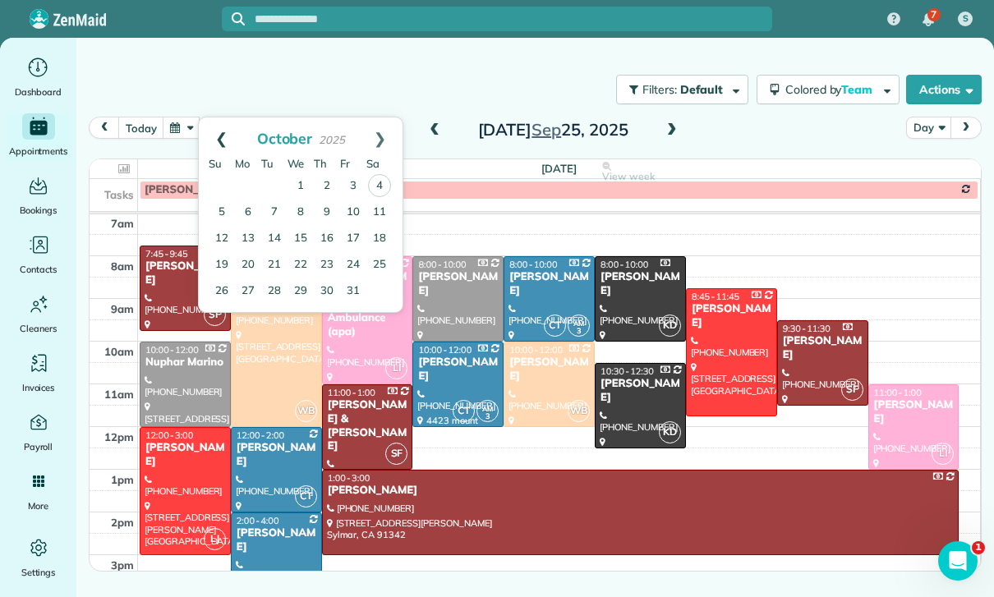
click at [222, 132] on link "Prev" at bounding box center [221, 137] width 45 height 41
click at [247, 264] on link "22" at bounding box center [248, 264] width 26 height 26
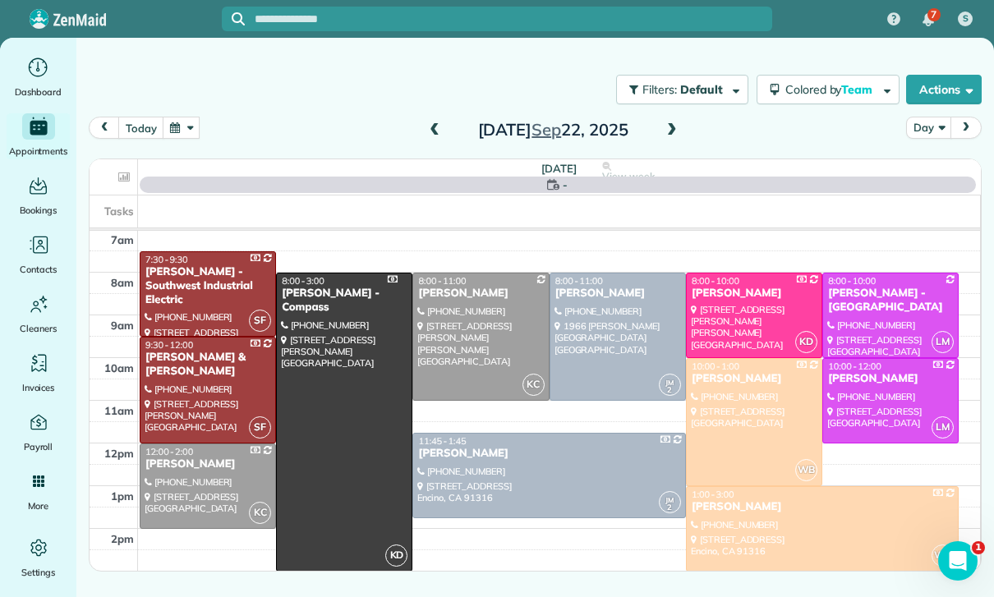
scroll to position [129, 0]
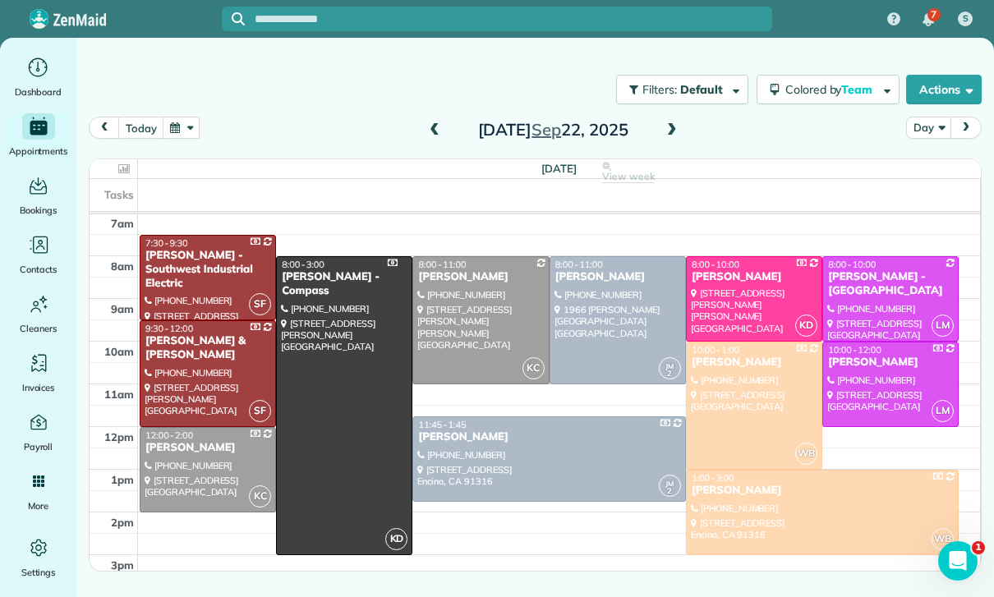
click at [616, 328] on div at bounding box center [617, 320] width 135 height 126
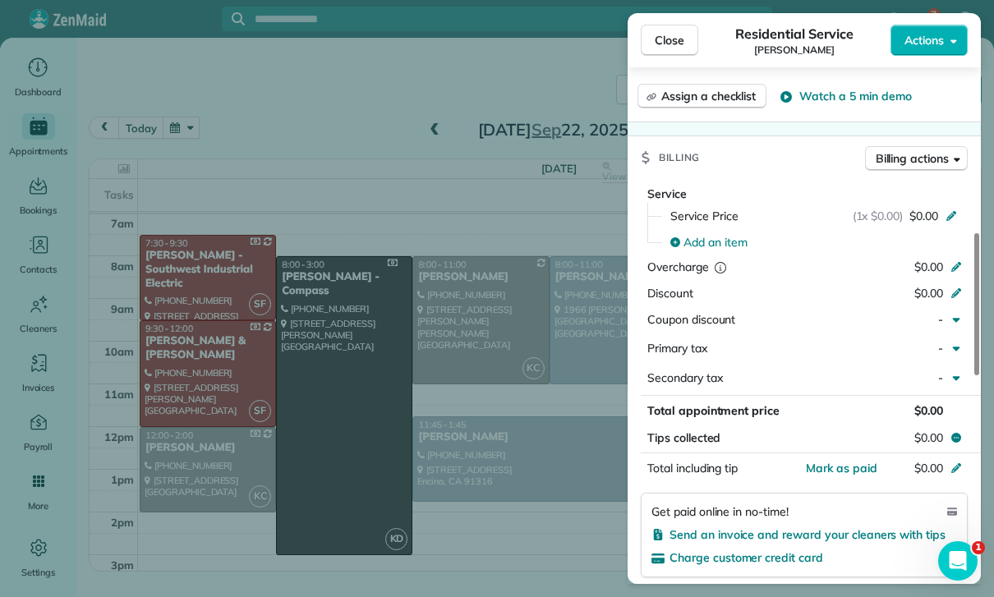
scroll to position [682, 0]
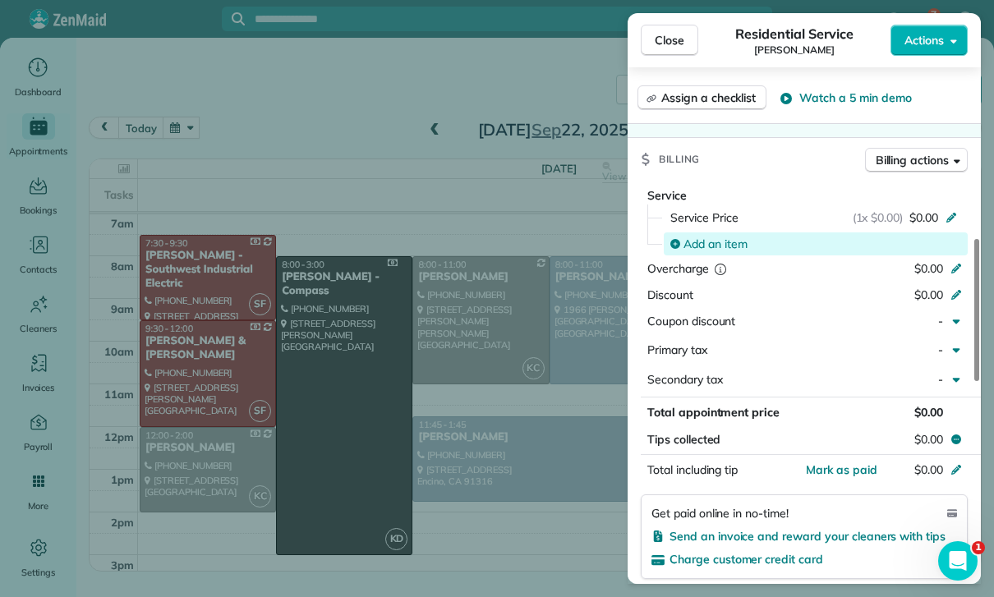
click at [709, 236] on span "Add an item" at bounding box center [715, 244] width 64 height 16
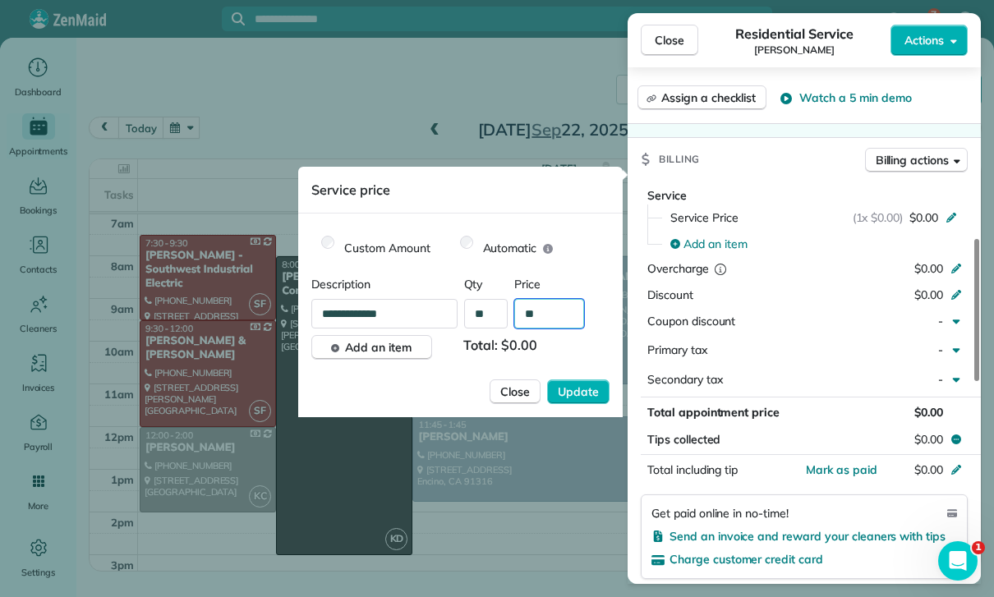
click at [563, 307] on input "**" at bounding box center [549, 314] width 70 height 30
type input "****"
click at [590, 403] on button "Update" at bounding box center [578, 391] width 62 height 25
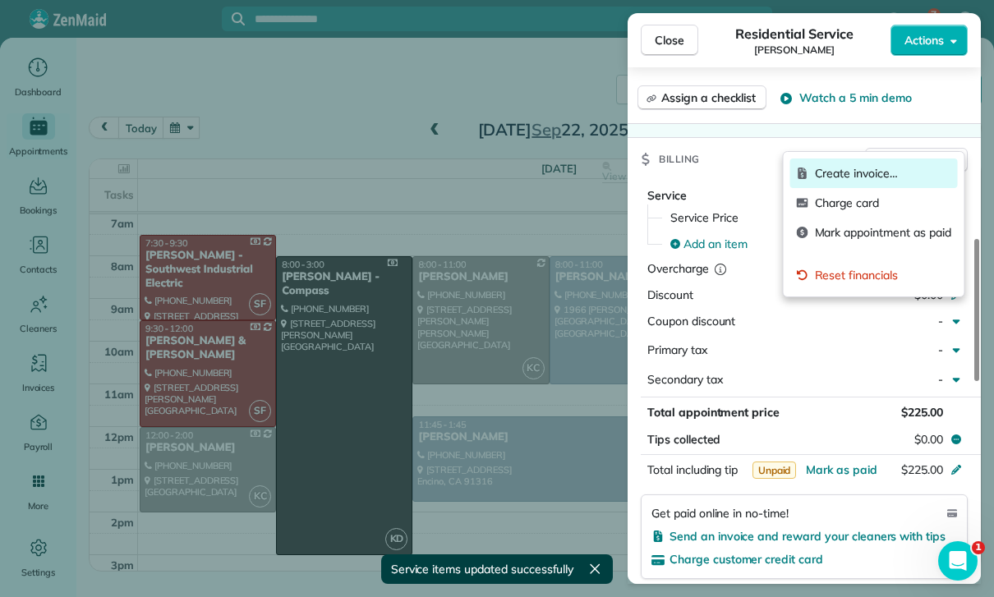
click at [844, 176] on span "Create invoice…" at bounding box center [883, 173] width 136 height 16
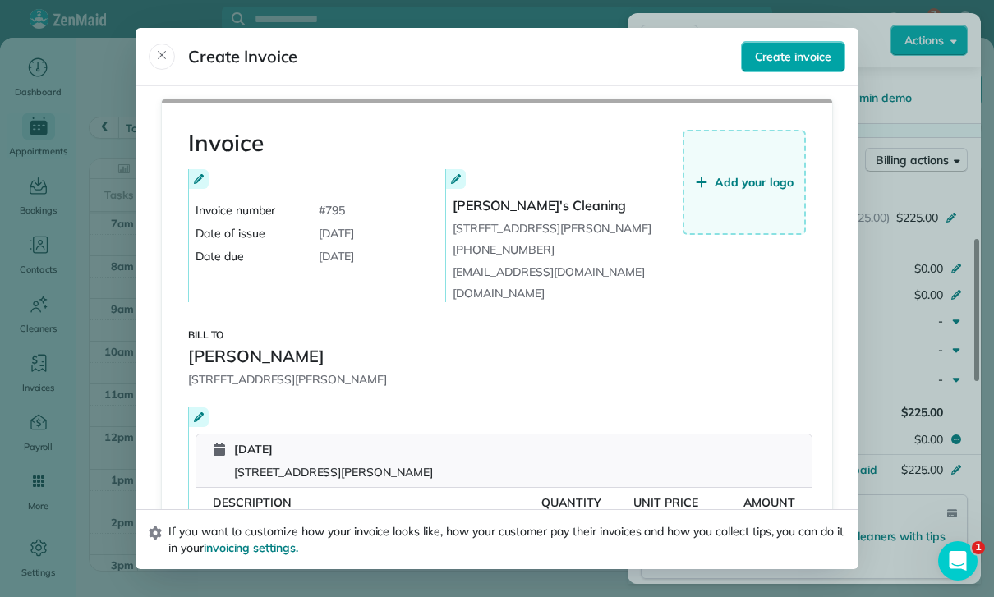
click at [797, 42] on button "Create invoice" at bounding box center [793, 56] width 104 height 31
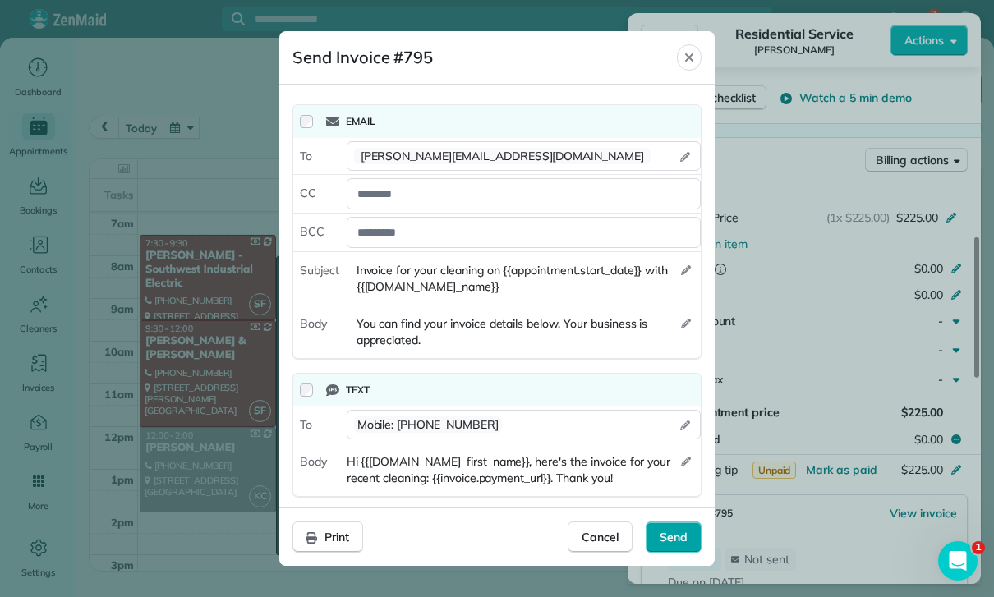
click at [682, 543] on span "Send" at bounding box center [673, 537] width 28 height 16
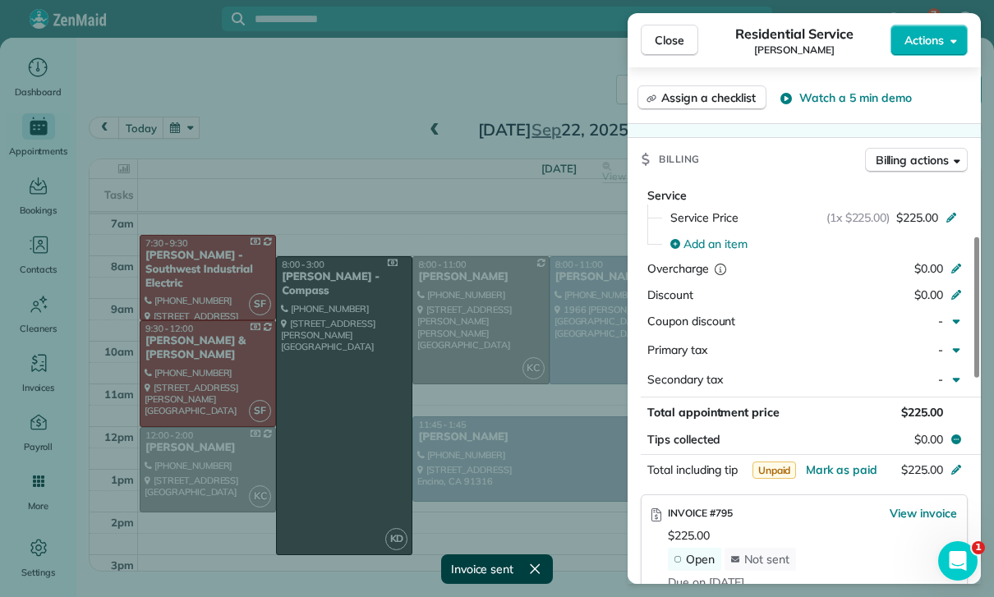
click at [512, 497] on div "Close Residential Service Jaime Major Actions Status Confirmed Jaime Major · Op…" at bounding box center [497, 298] width 994 height 597
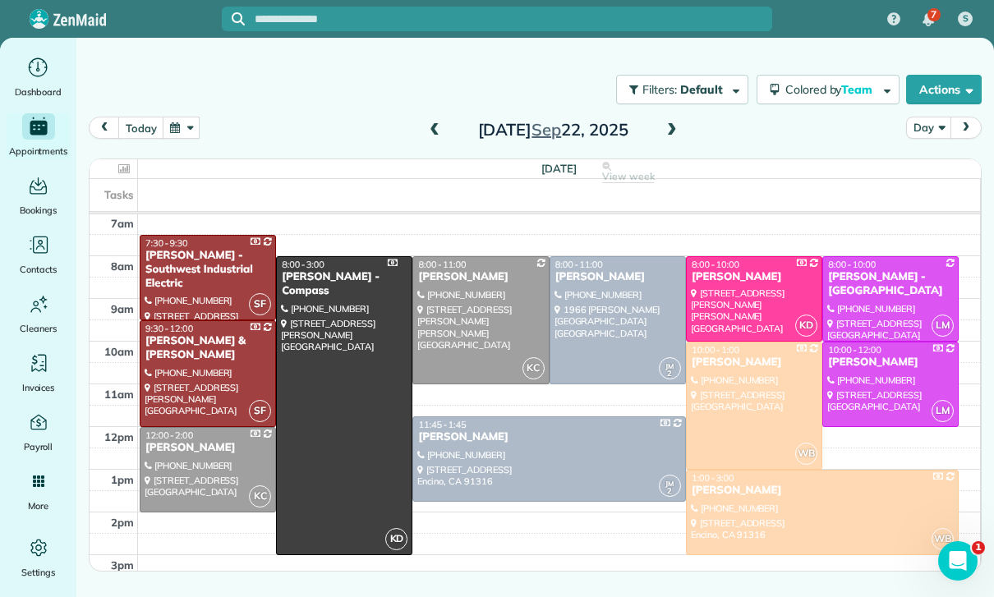
click at [669, 131] on span at bounding box center [672, 130] width 18 height 15
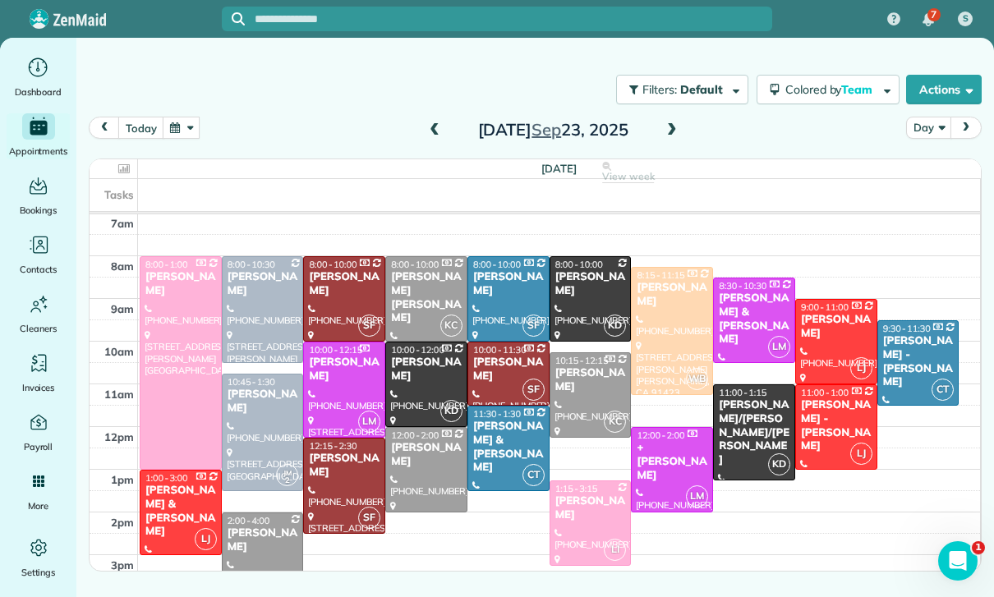
scroll to position [129, 0]
click at [254, 420] on div at bounding box center [263, 432] width 80 height 116
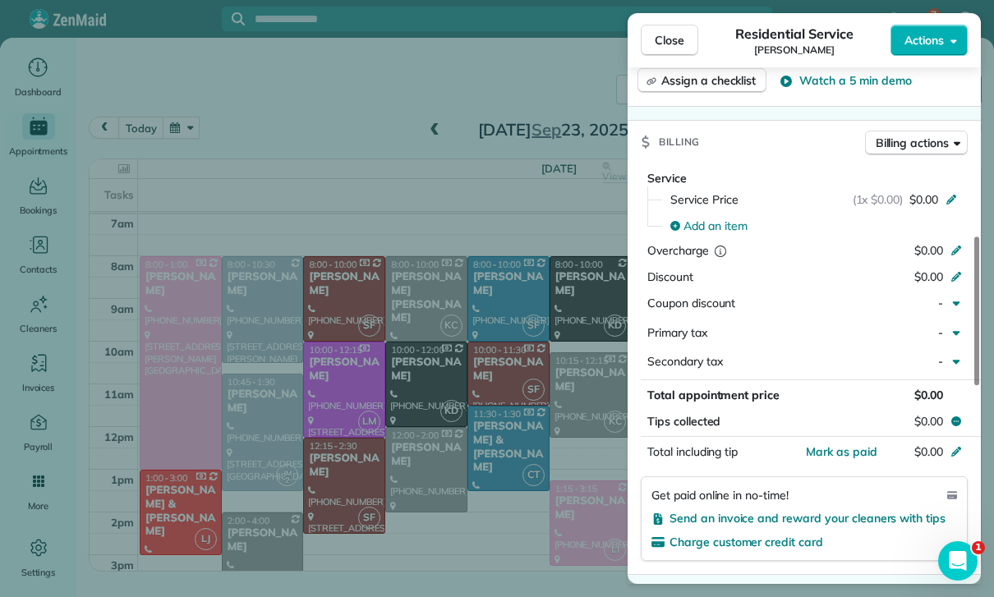
scroll to position [695, 0]
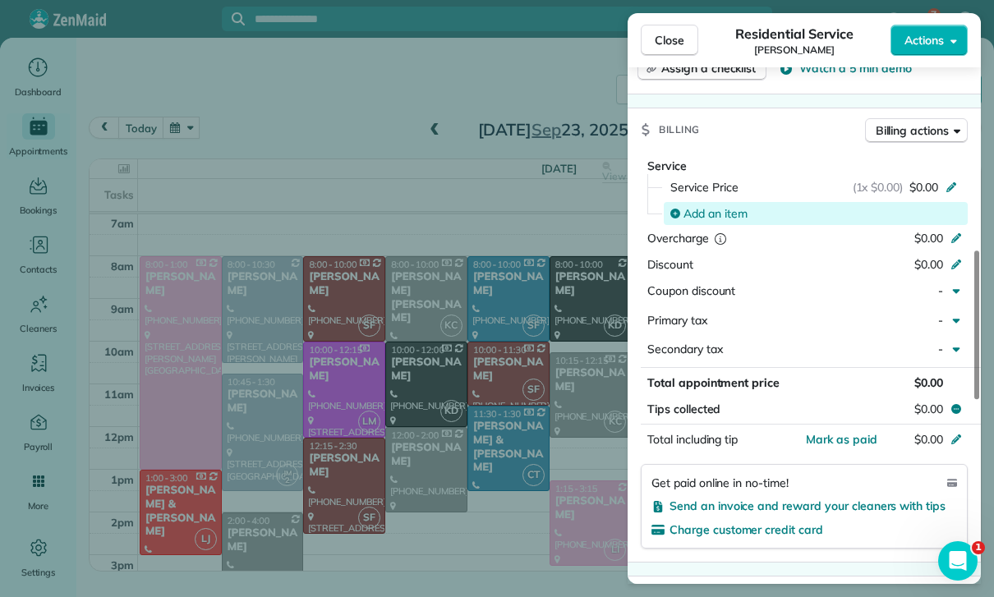
click at [713, 205] on span "Add an item" at bounding box center [715, 213] width 64 height 16
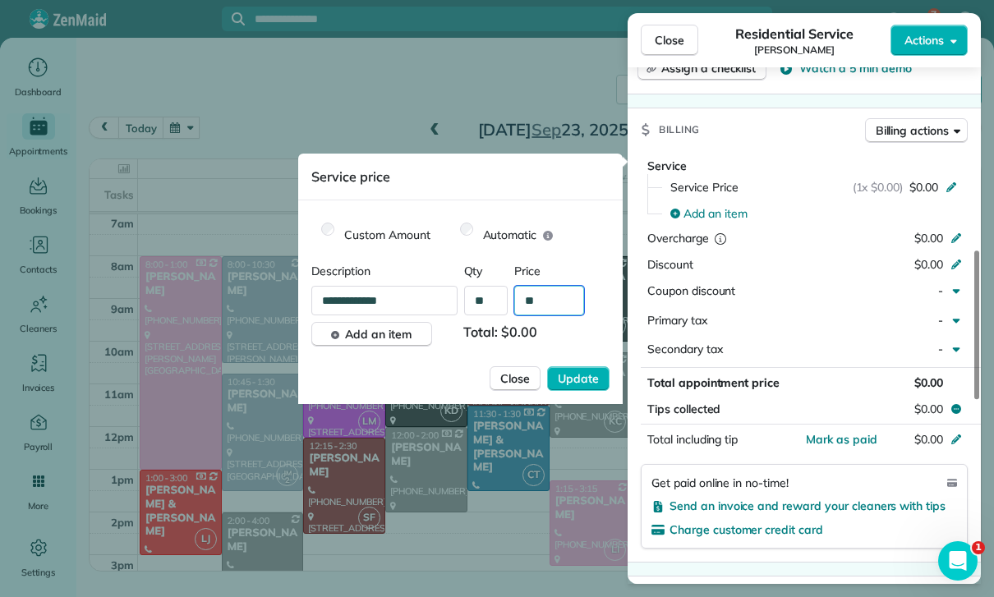
click at [547, 308] on input "**" at bounding box center [549, 301] width 70 height 30
type input "****"
click at [585, 383] on span "Update" at bounding box center [578, 378] width 41 height 16
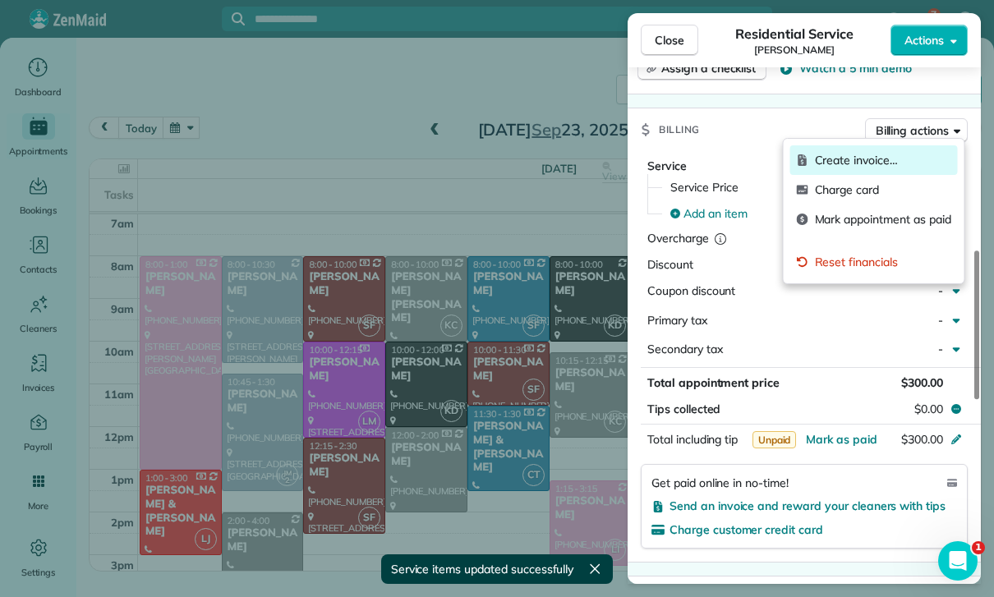
click at [856, 162] on span "Create invoice…" at bounding box center [883, 160] width 136 height 16
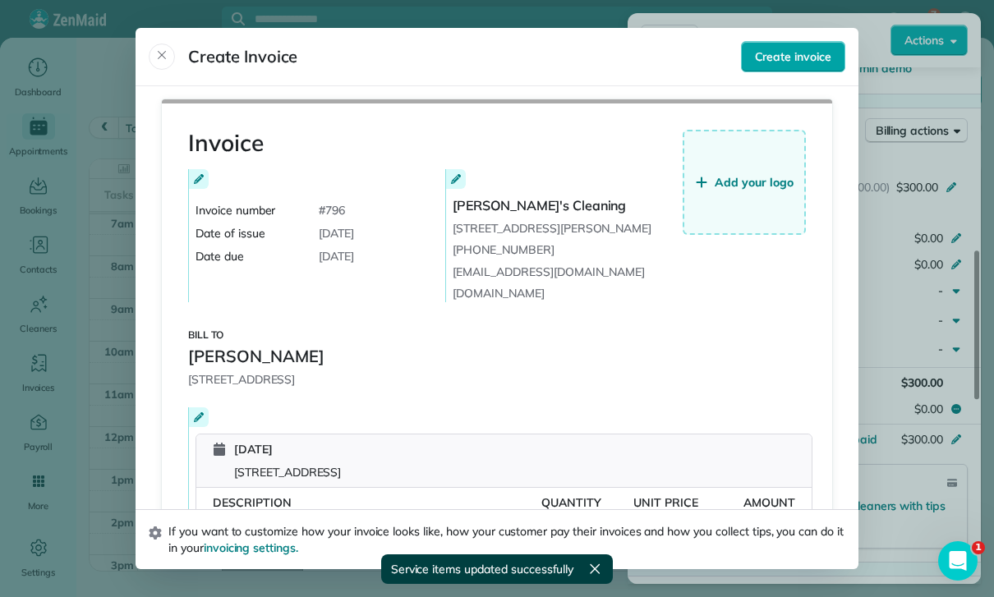
click at [785, 48] on span "Create invoice" at bounding box center [793, 56] width 76 height 16
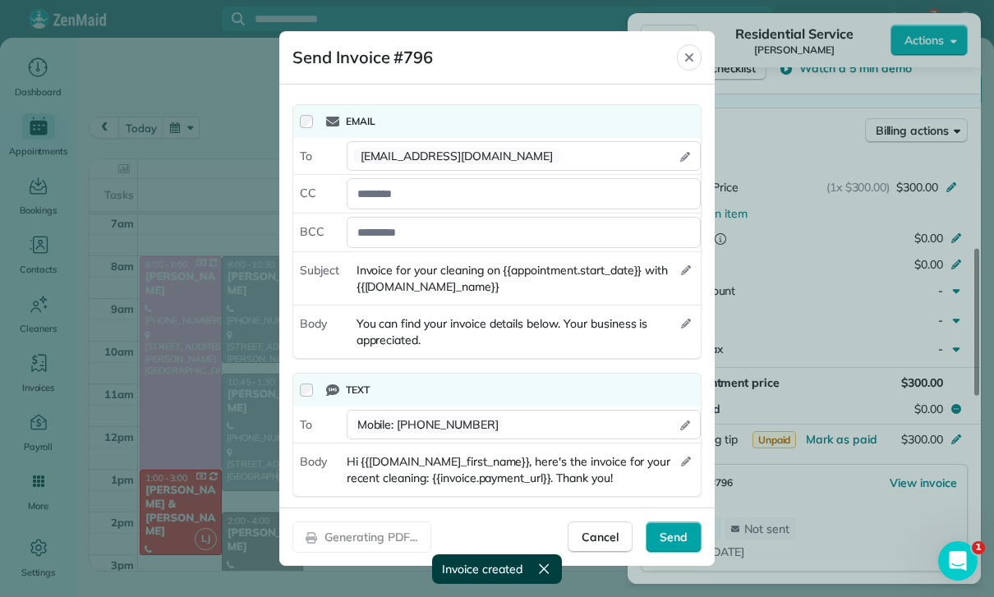
click at [682, 545] on span "Send" at bounding box center [673, 537] width 28 height 16
